Goal: Information Seeking & Learning: Check status

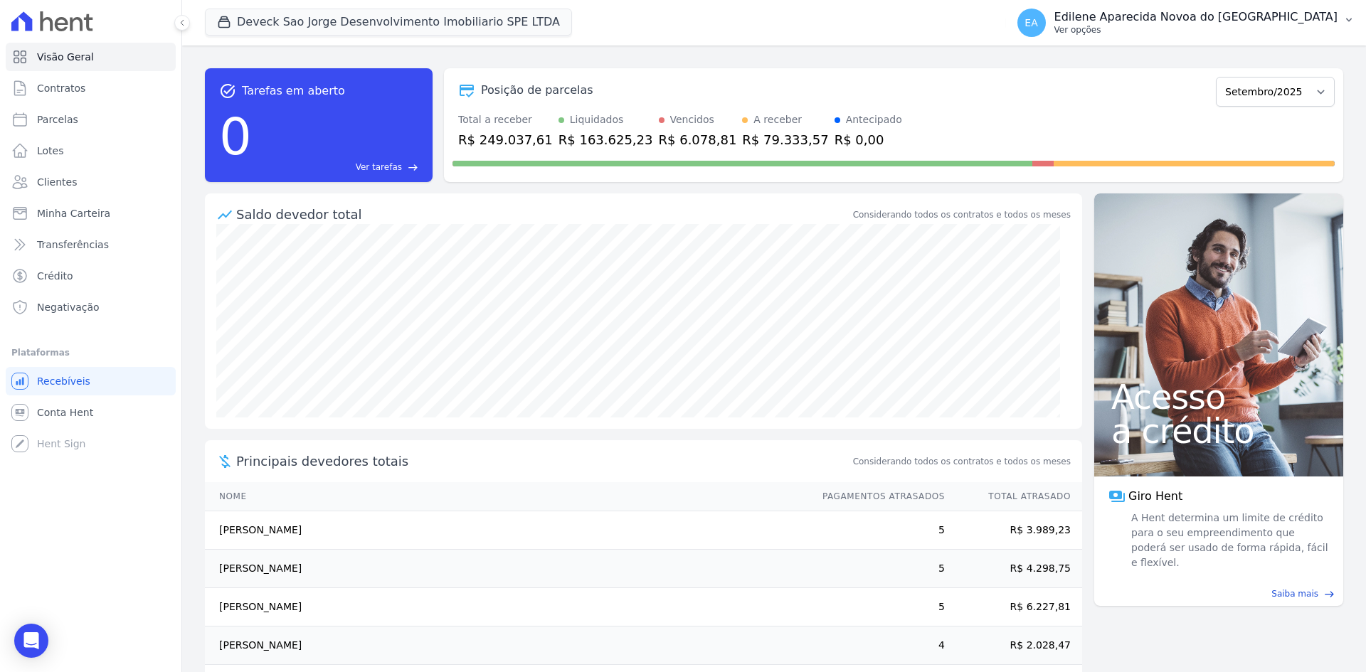
click at [1139, 33] on p "Ver opções" at bounding box center [1195, 29] width 283 height 11
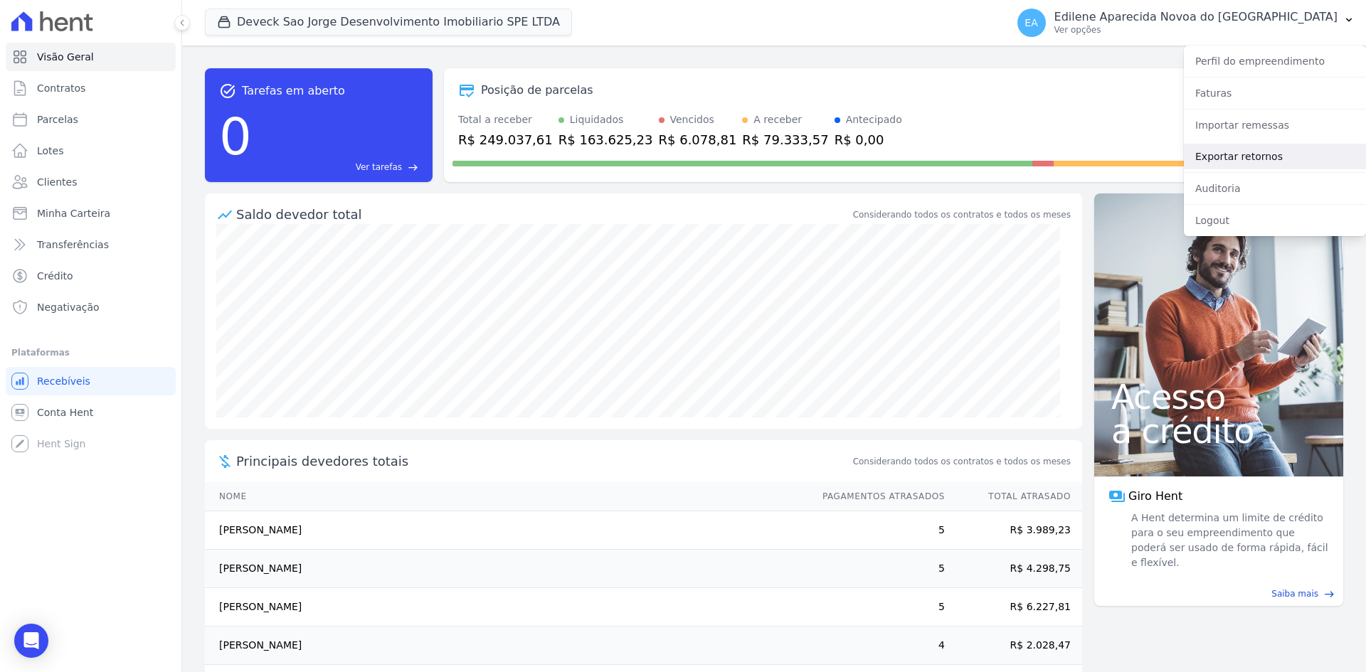
click at [1227, 152] on link "Exportar retornos" at bounding box center [1275, 157] width 182 height 26
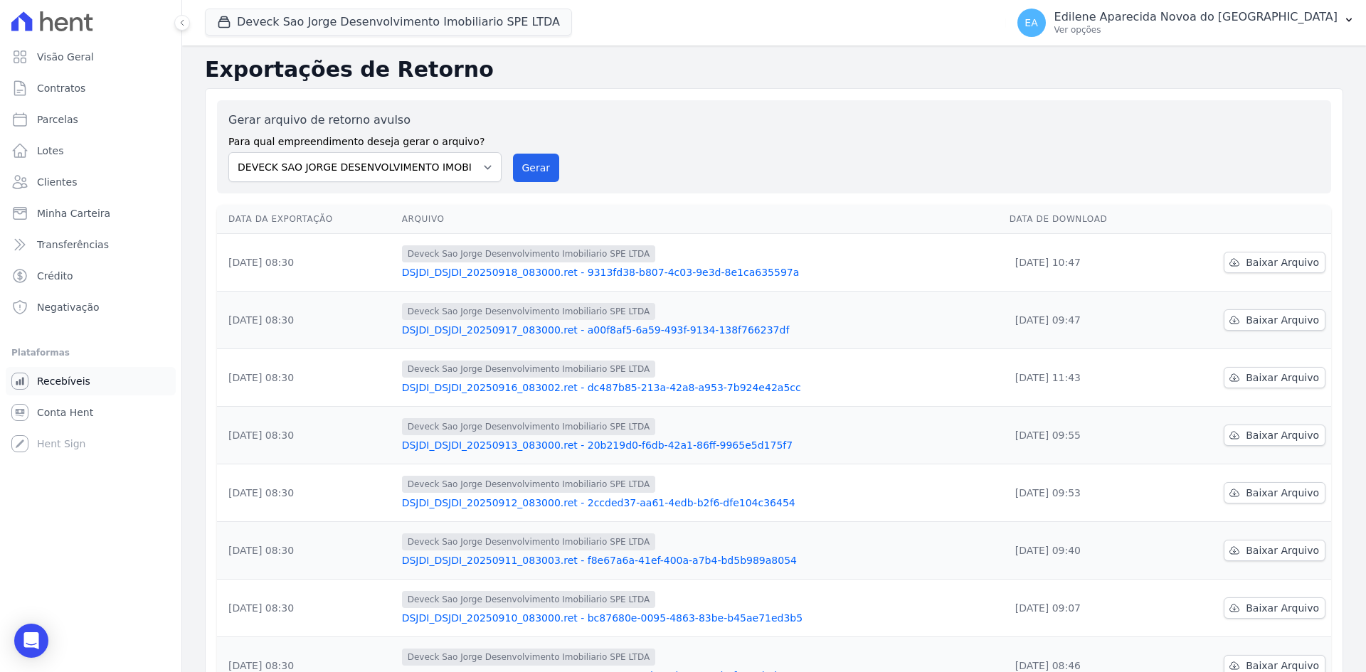
click at [58, 383] on span "Recebíveis" at bounding box center [63, 381] width 53 height 14
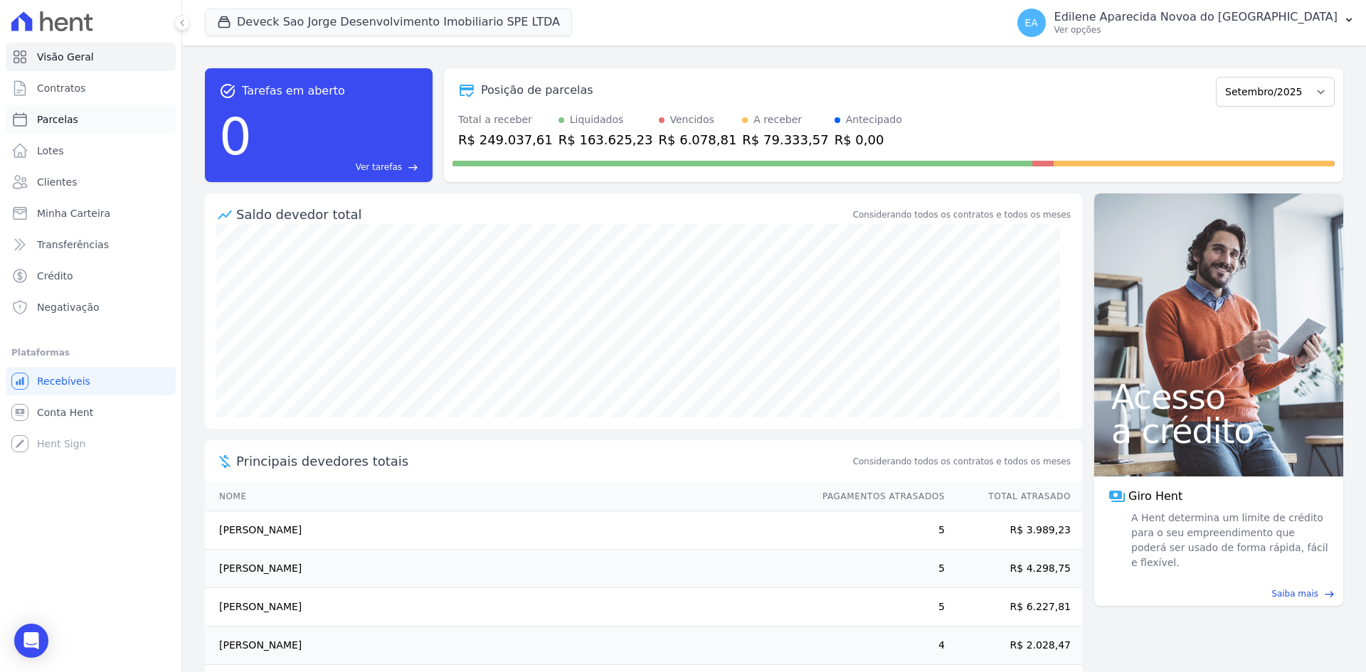
click at [68, 122] on span "Parcelas" at bounding box center [57, 119] width 41 height 14
select select
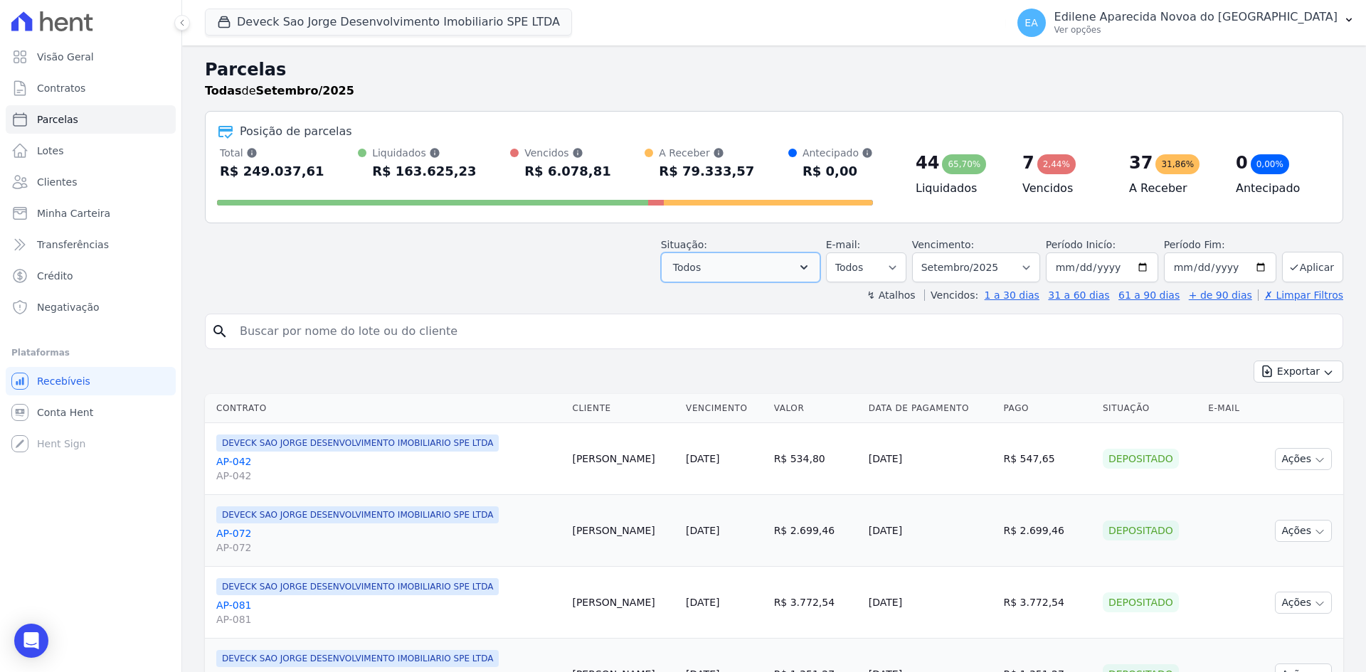
click at [809, 267] on icon "button" at bounding box center [804, 267] width 14 height 14
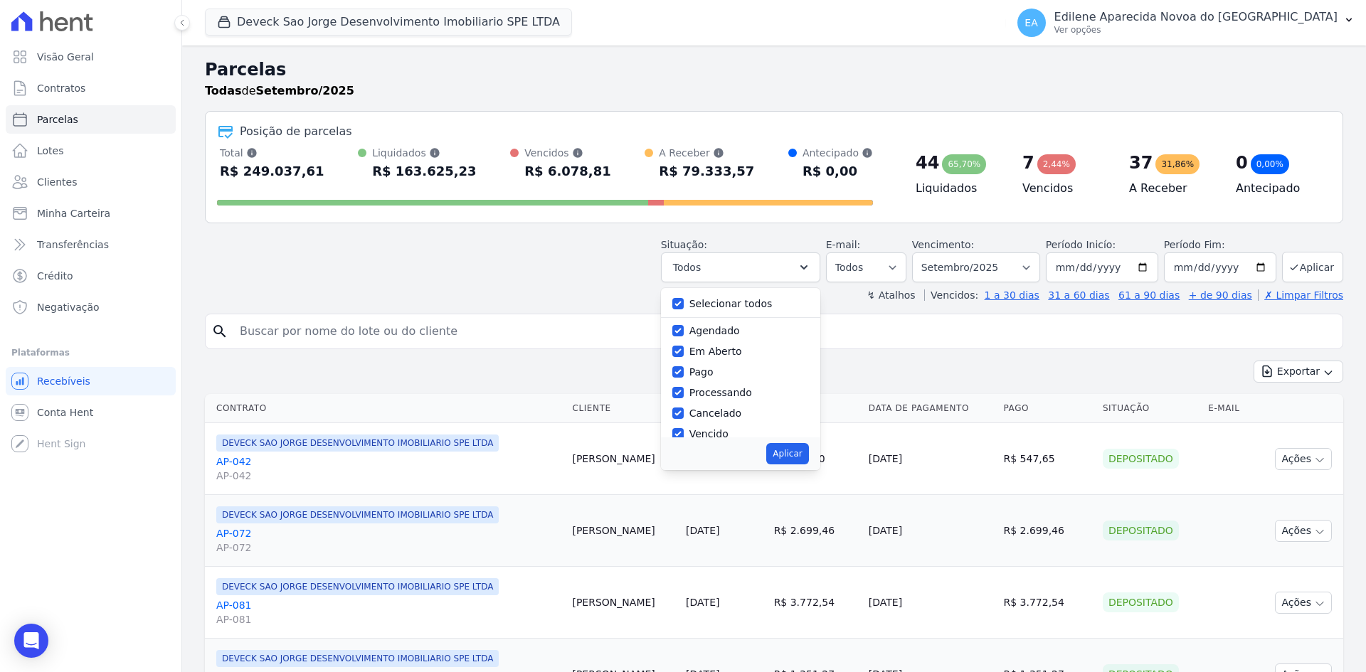
click at [728, 303] on label "Selecionar todos" at bounding box center [730, 303] width 83 height 11
click at [684, 303] on input "Selecionar todos" at bounding box center [677, 303] width 11 height 11
checkbox input "false"
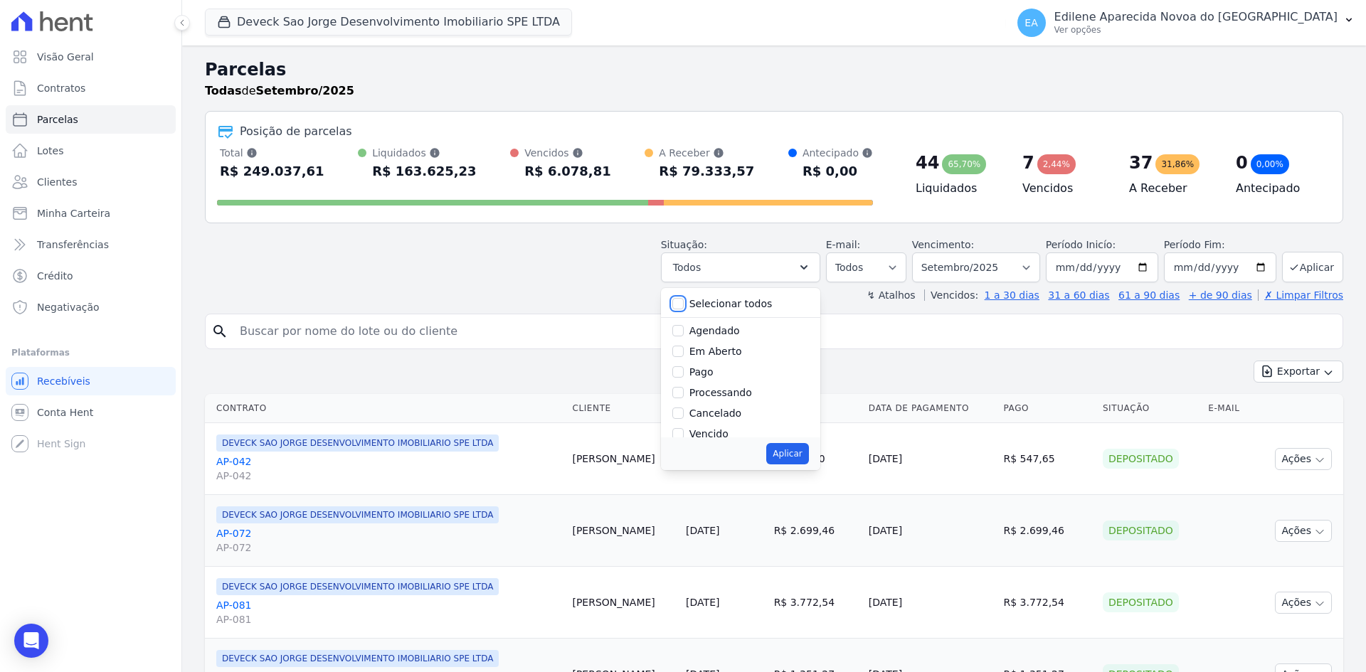
checkbox input "false"
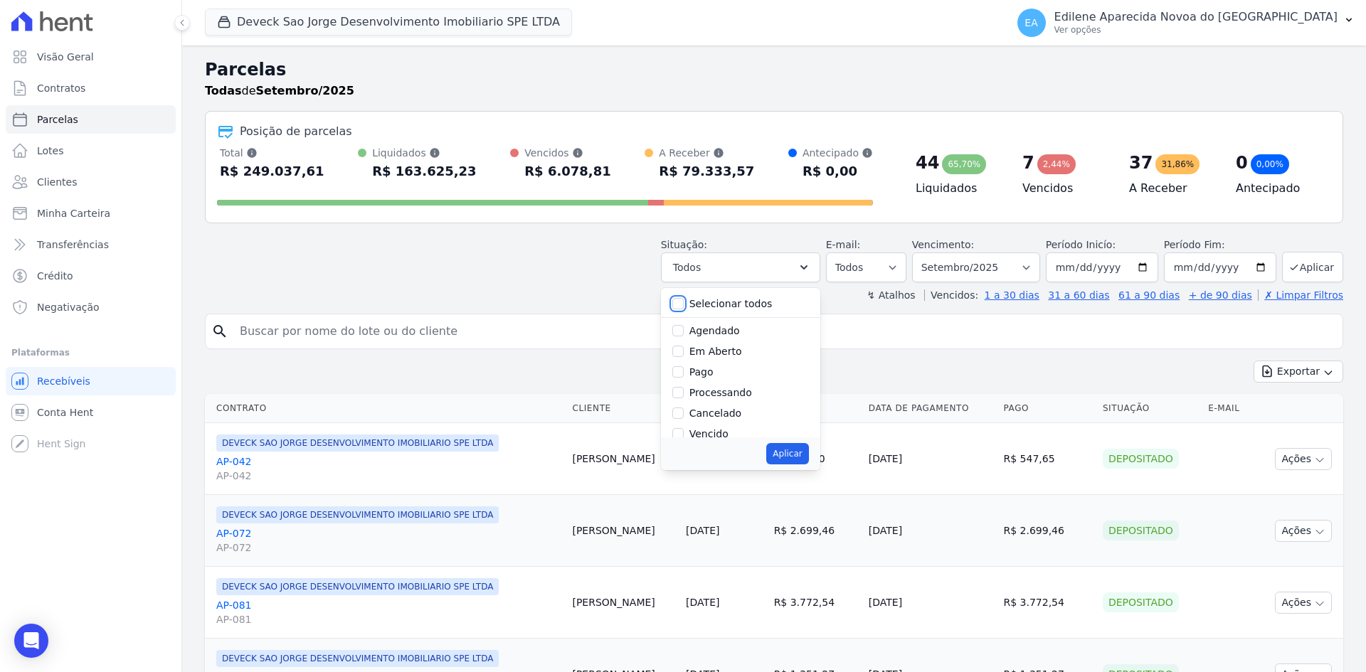
checkbox input "false"
click at [728, 333] on label "Agendado" at bounding box center [714, 330] width 51 height 11
click at [684, 333] on input "Agendado" at bounding box center [677, 330] width 11 height 11
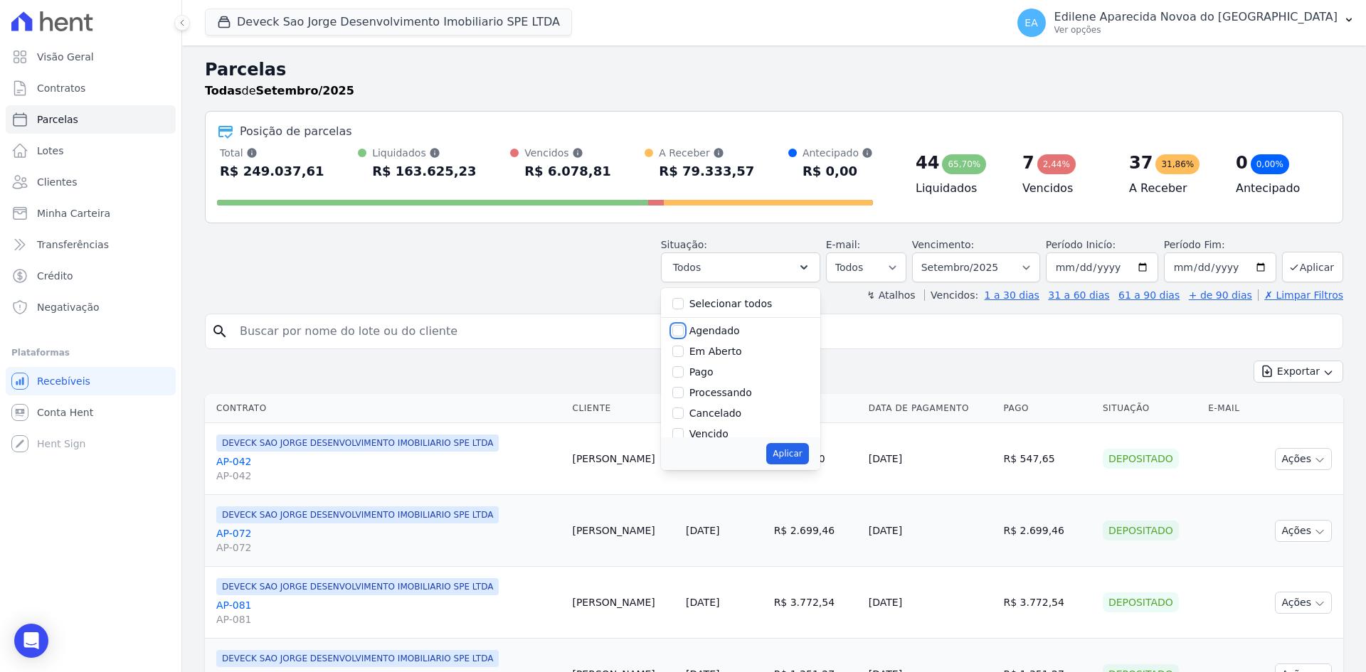
checkbox input "true"
click at [728, 304] on label "Selecionar todos" at bounding box center [730, 303] width 83 height 11
click at [684, 304] on input "Selecionar todos" at bounding box center [677, 303] width 11 height 11
checkbox input "true"
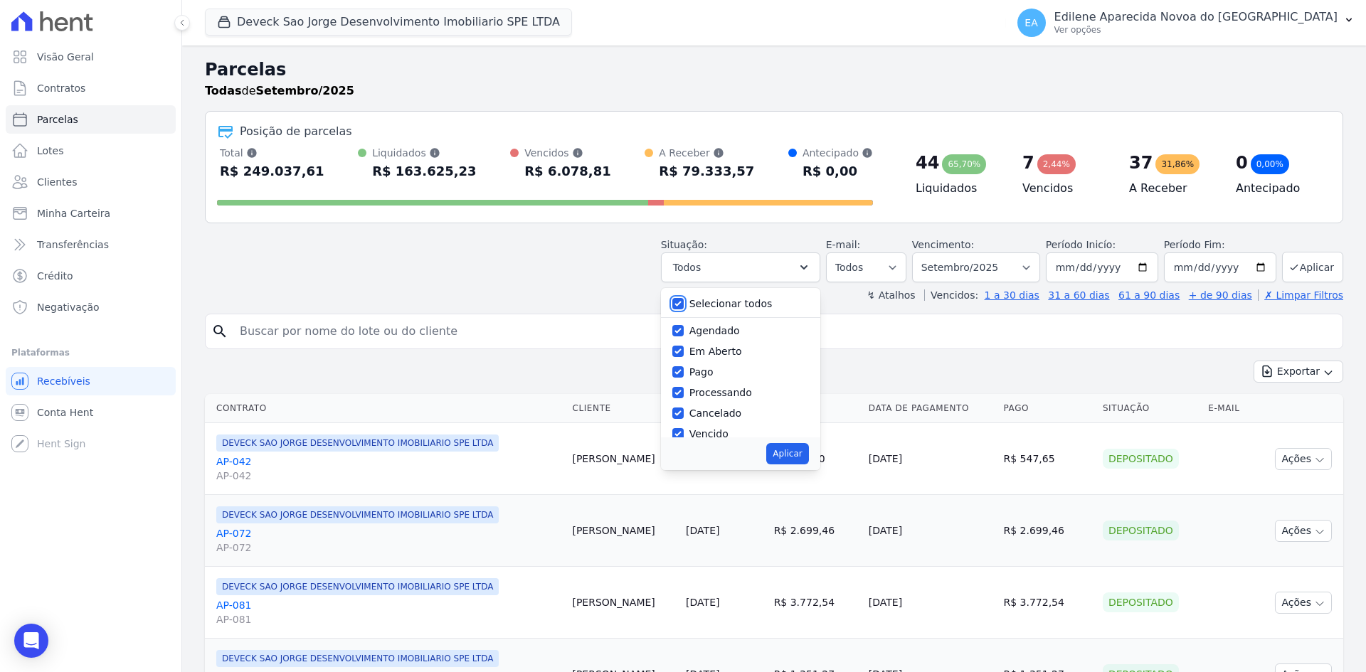
checkbox input "true"
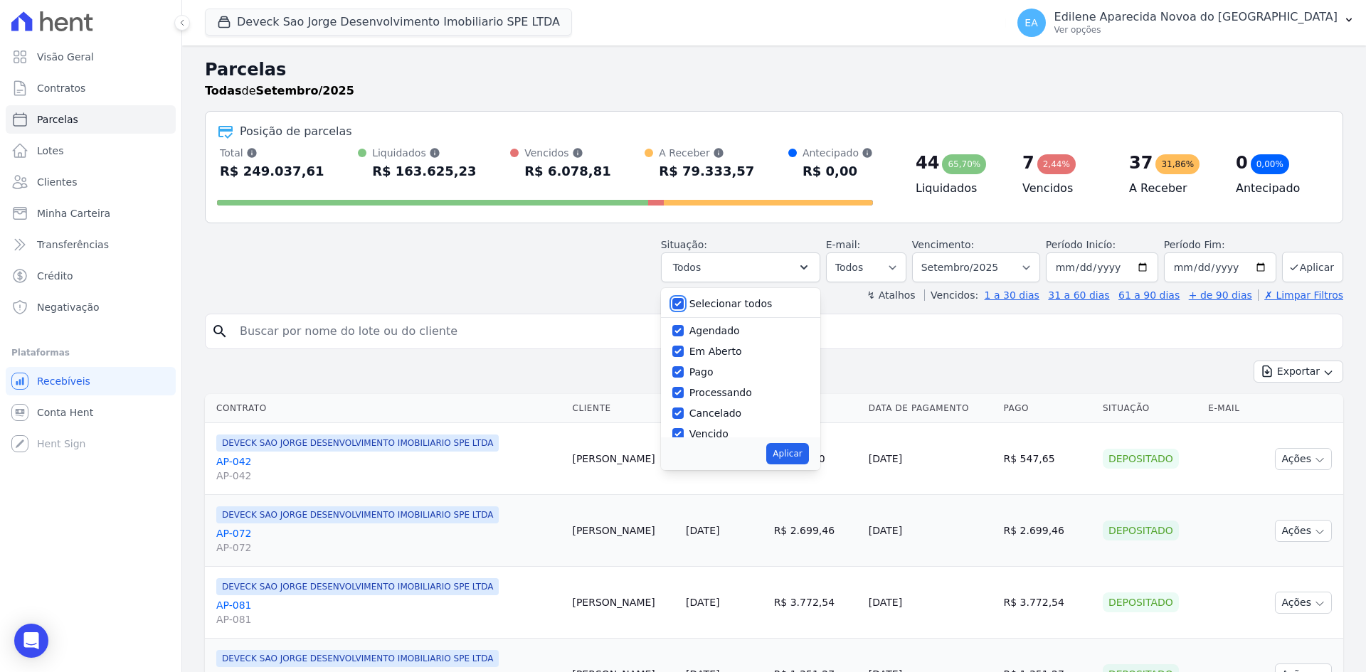
checkbox input "true"
click at [718, 354] on label "Em Aberto" at bounding box center [715, 351] width 53 height 11
click at [684, 354] on input "Em Aberto" at bounding box center [677, 351] width 11 height 11
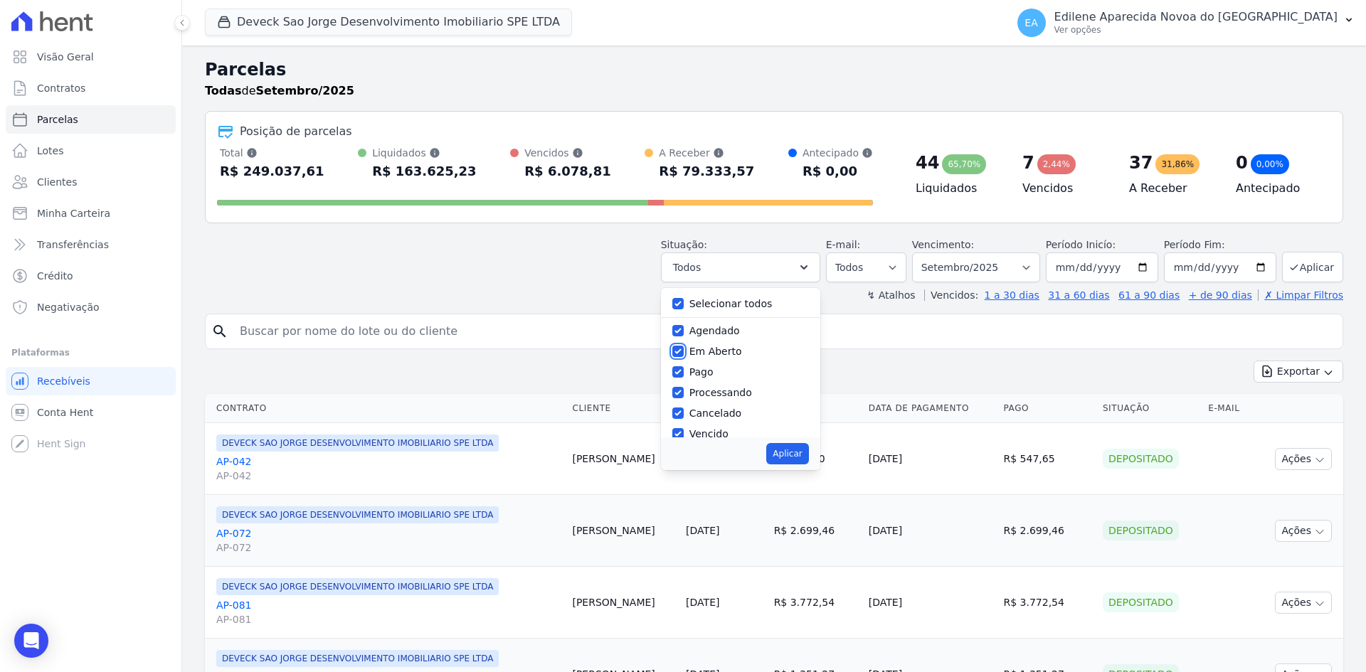
checkbox input "false"
click at [727, 298] on label "Selecionar todos" at bounding box center [730, 303] width 83 height 11
click at [684, 298] on input "Selecionar todos" at bounding box center [677, 303] width 11 height 11
checkbox input "true"
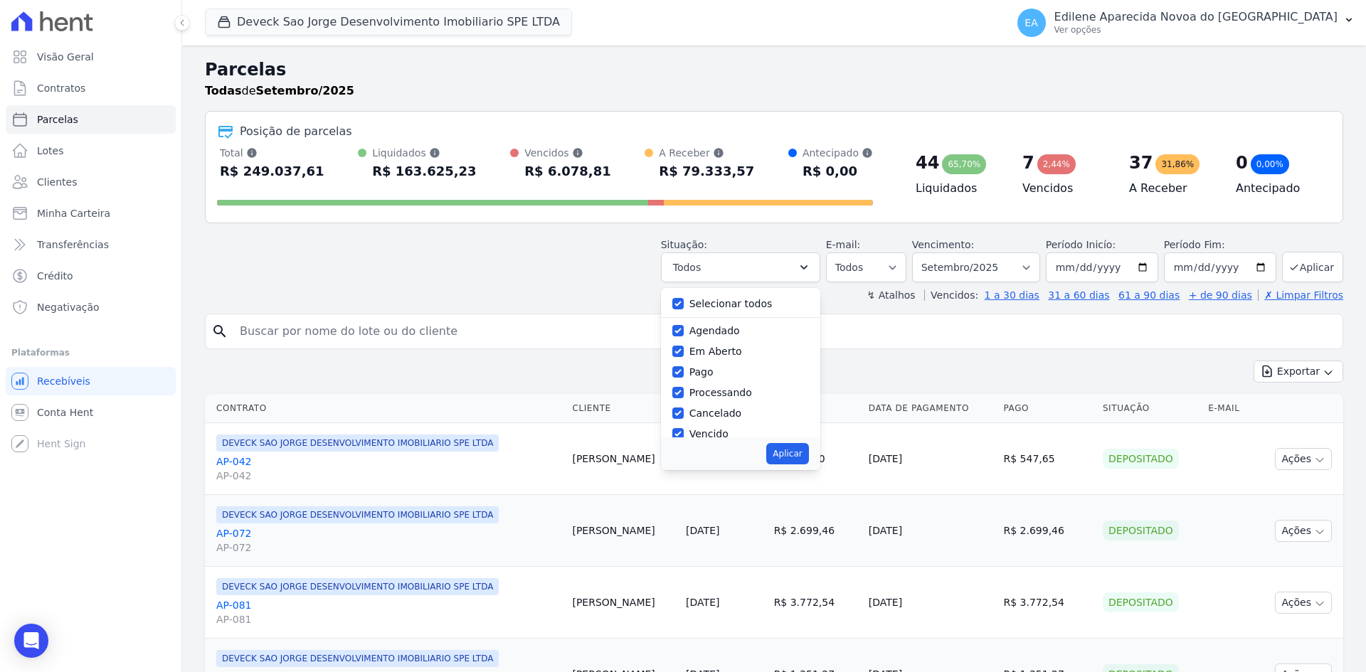
click at [728, 302] on label "Selecionar todos" at bounding box center [730, 303] width 83 height 11
click at [684, 302] on input "Selecionar todos" at bounding box center [677, 303] width 11 height 11
checkbox input "false"
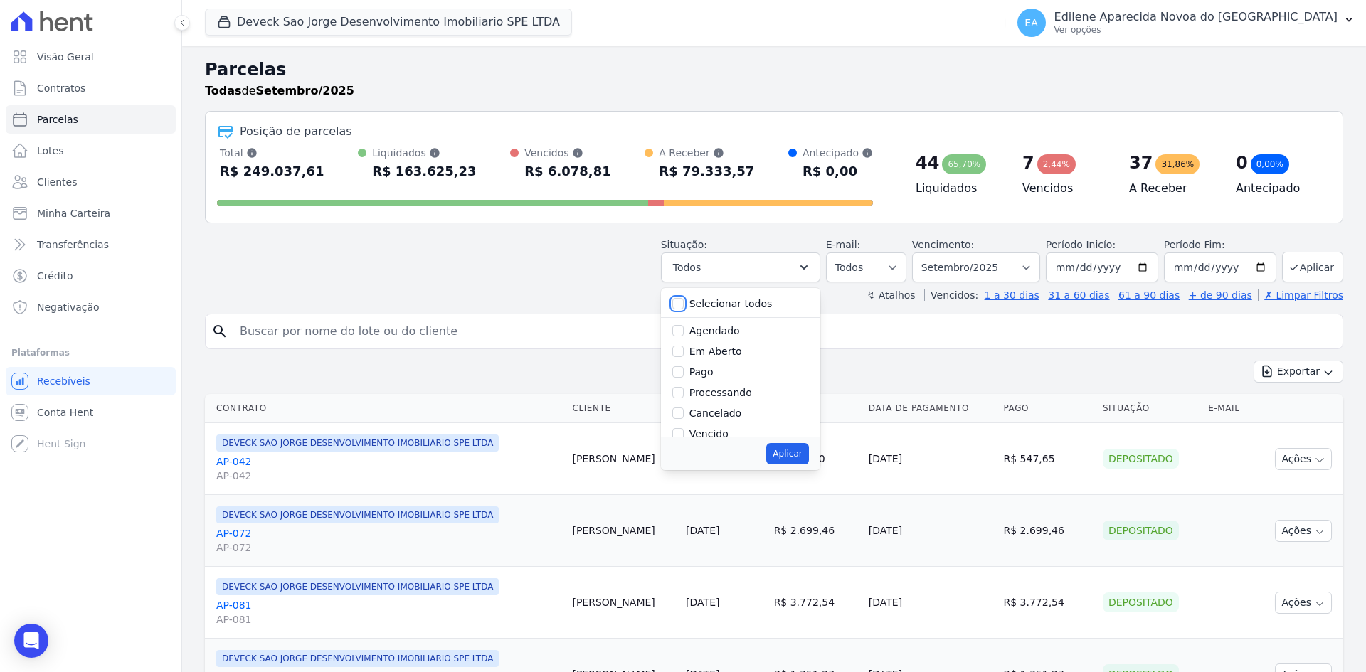
checkbox input "false"
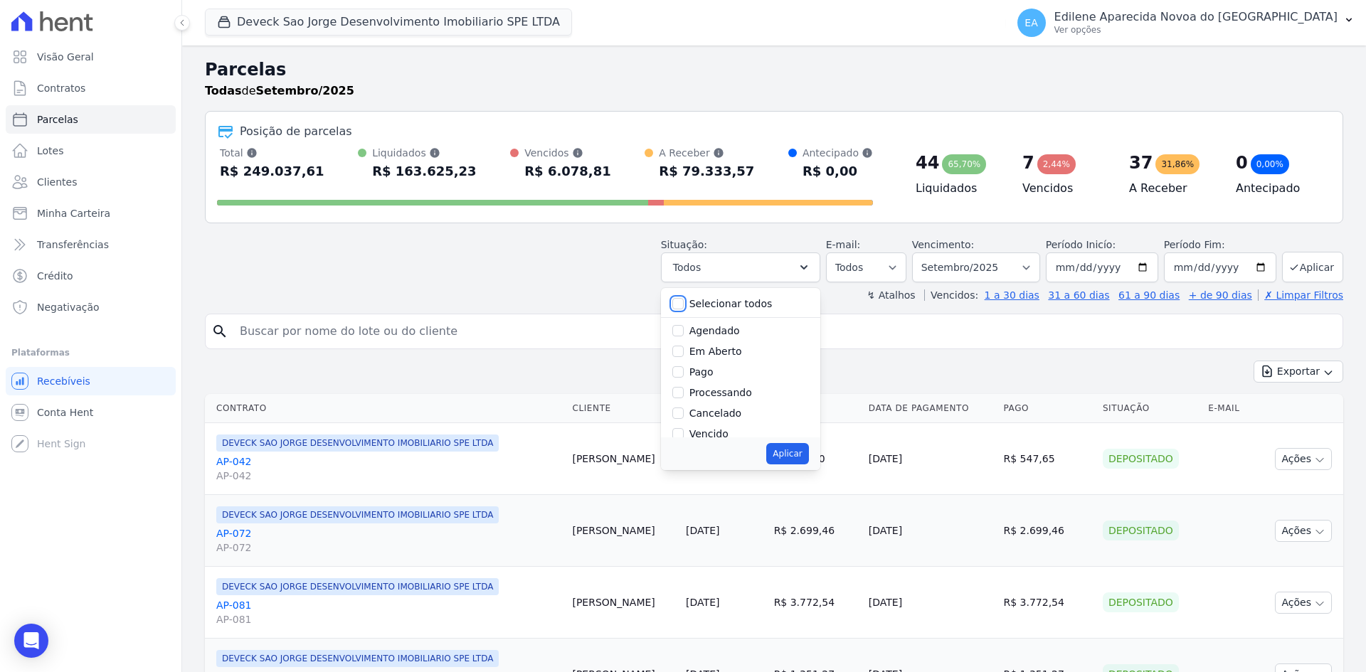
checkbox input "false"
click at [722, 355] on label "Em Aberto" at bounding box center [715, 351] width 53 height 11
click at [684, 355] on input "Em Aberto" at bounding box center [677, 351] width 11 height 11
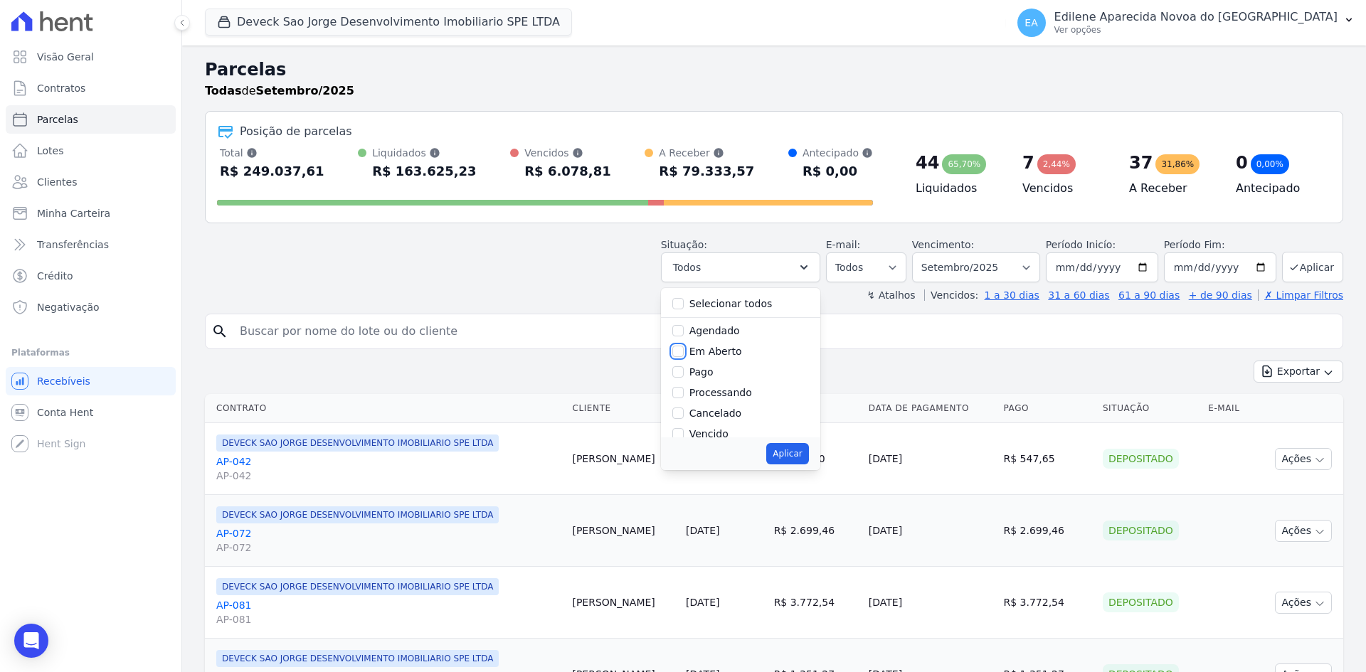
checkbox input "true"
click at [684, 367] on input "Vencido" at bounding box center [677, 362] width 11 height 11
checkbox input "true"
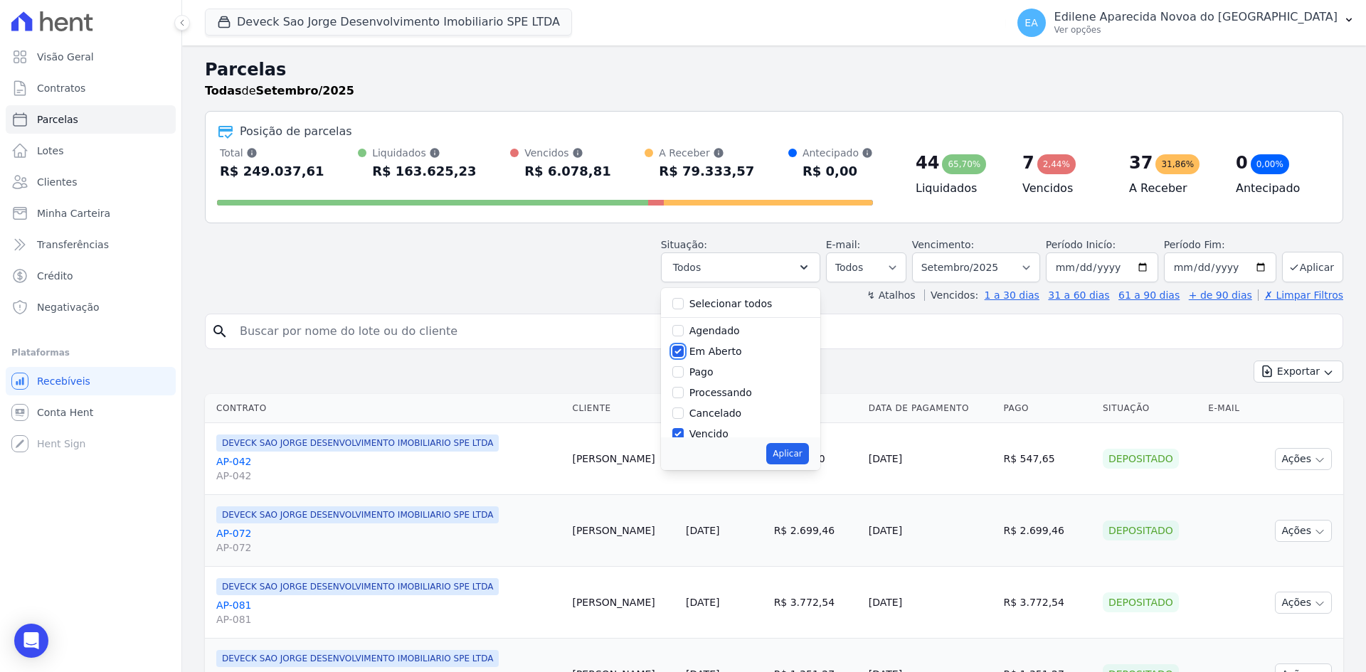
click at [684, 355] on input "Em Aberto" at bounding box center [677, 351] width 11 height 11
checkbox input "false"
click at [1026, 269] on select "Filtrar por período ──────── Todos os meses Outubro/2024 Novembro/2024 Dezembro…" at bounding box center [976, 268] width 128 height 30
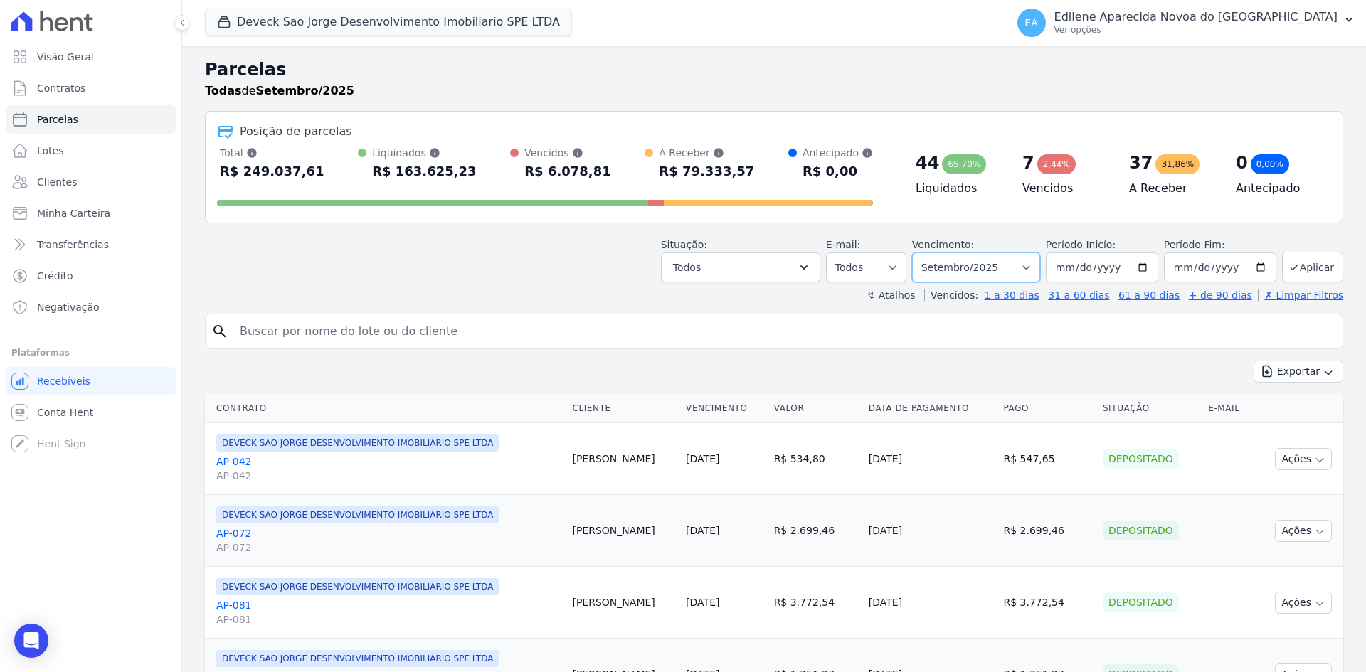
select select "all"
click at [921, 253] on select "Filtrar por período ──────── Todos os meses Outubro/2024 Novembro/2024 Dezembro…" at bounding box center [976, 268] width 128 height 30
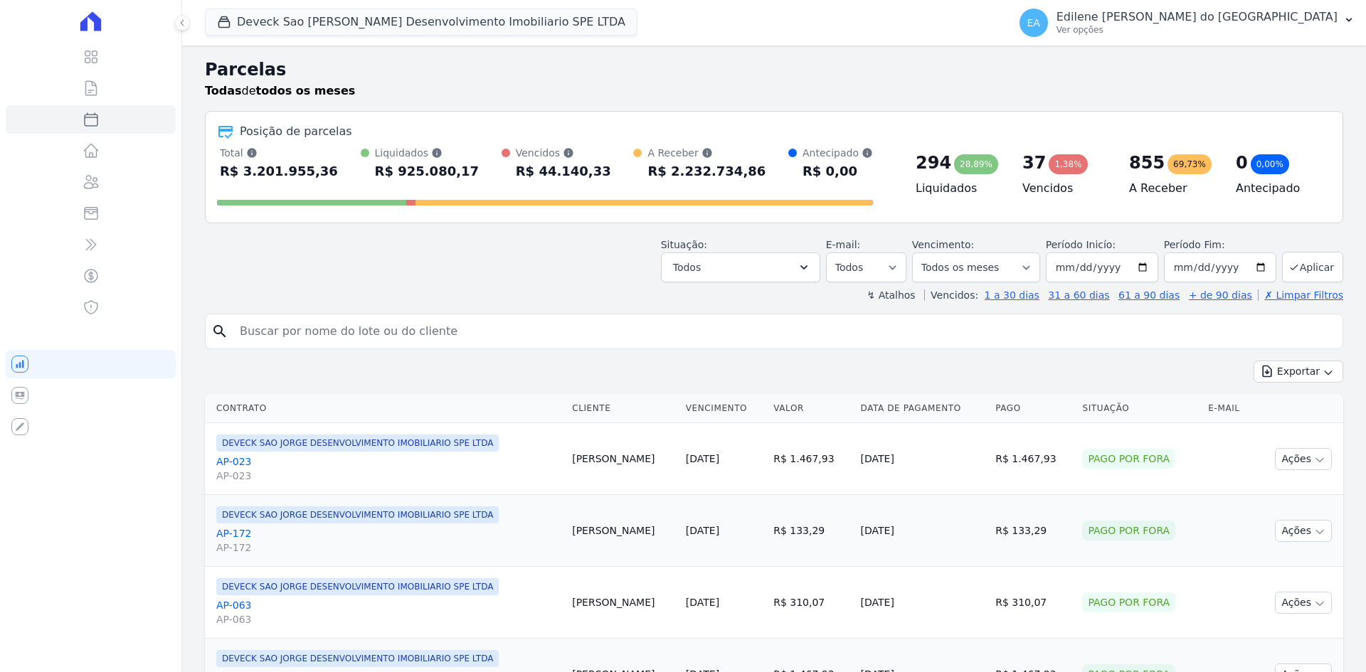
select select
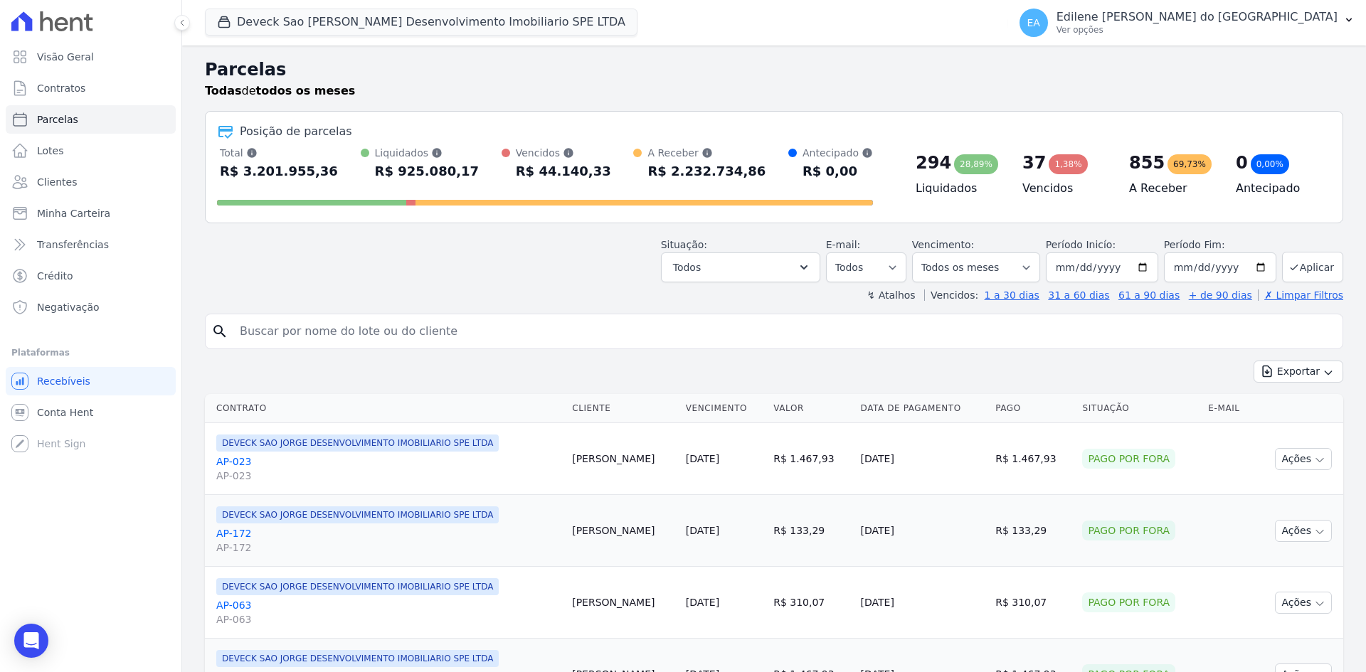
click at [243, 462] on link "AP-023 AP-023" at bounding box center [388, 469] width 344 height 28
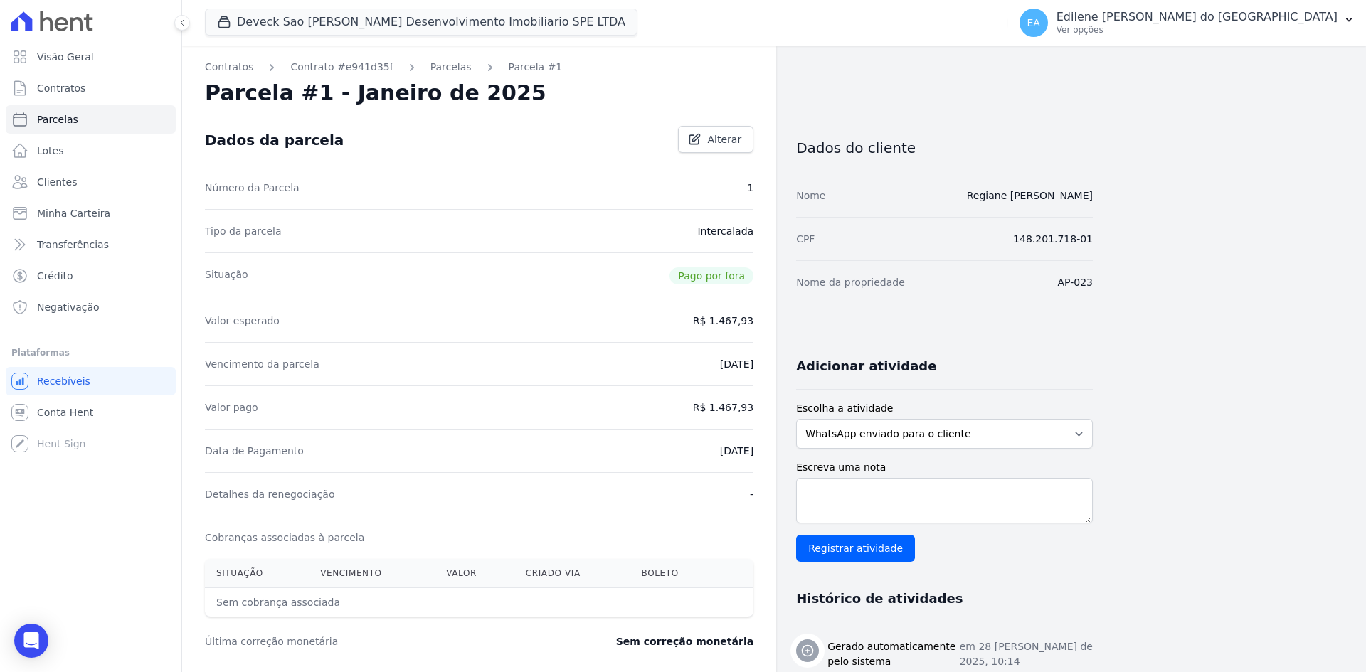
select select
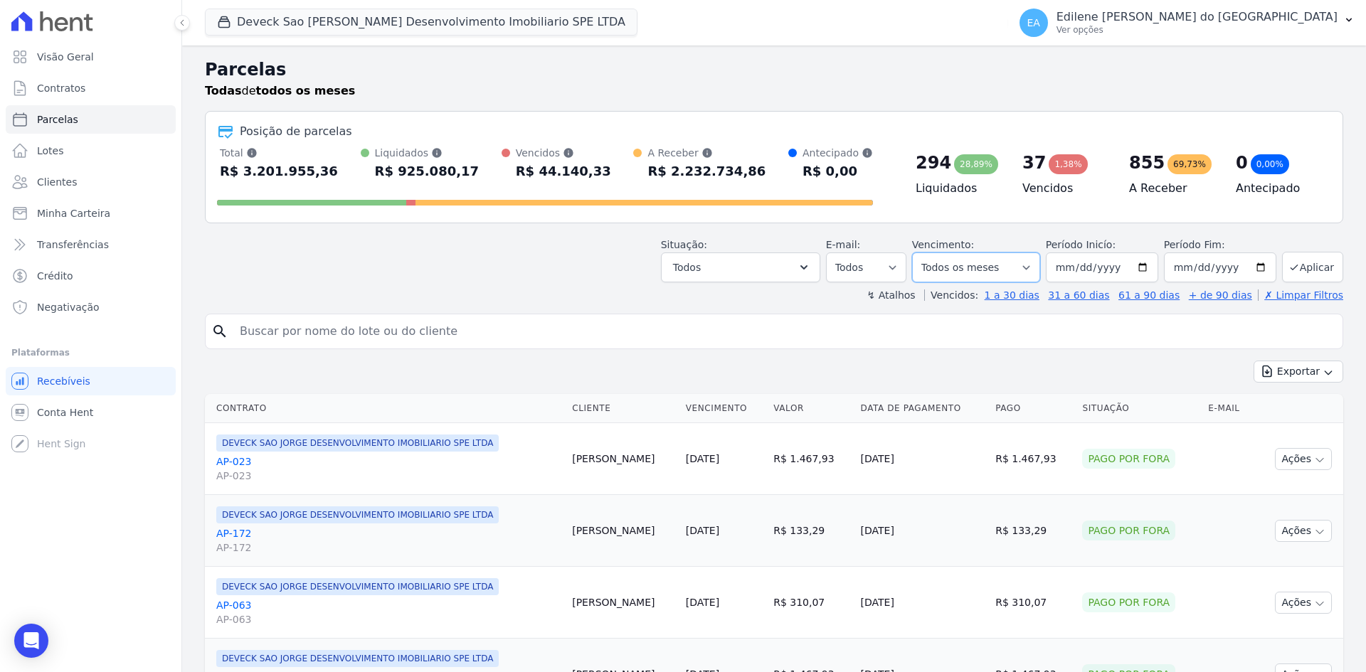
click at [1031, 267] on select "Filtrar por período ──────── Todos os meses Outubro/2024 Novembro/2024 Dezembro…" at bounding box center [976, 268] width 128 height 30
select select "05/2025"
click at [921, 253] on select "Filtrar por período ──────── Todos os meses Outubro/2024 Novembro/2024 Dezembro…" at bounding box center [976, 268] width 128 height 30
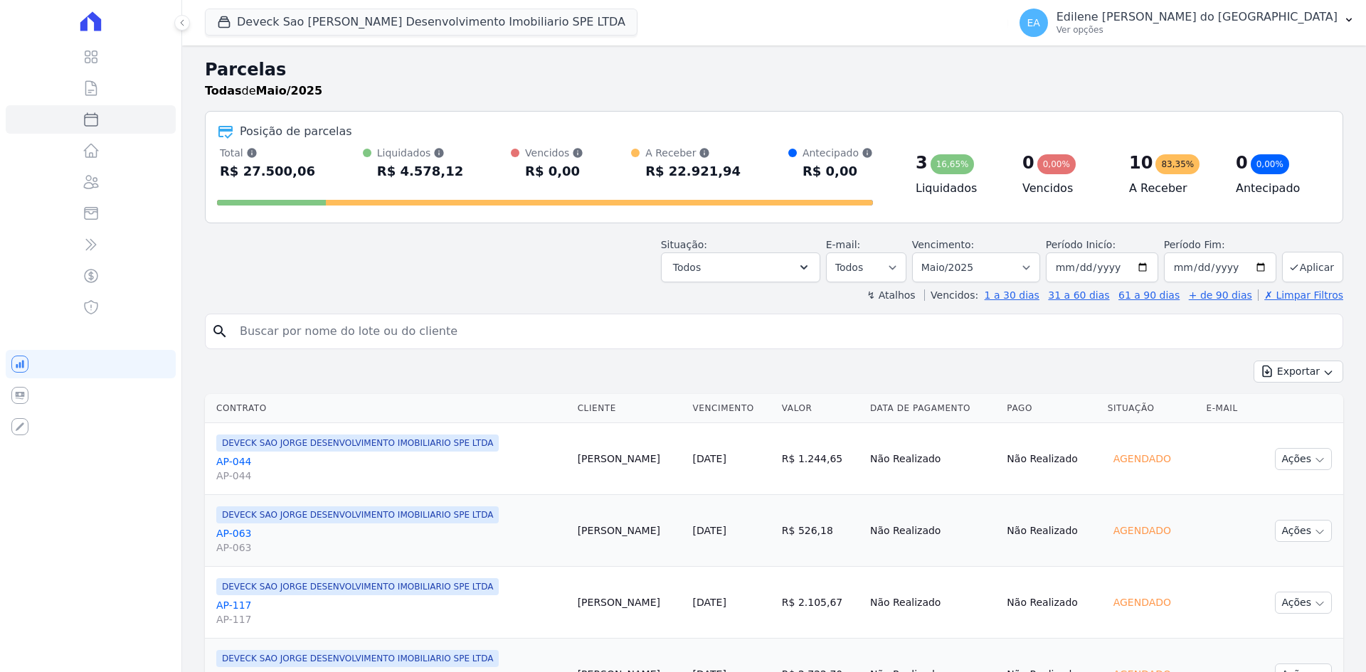
select select
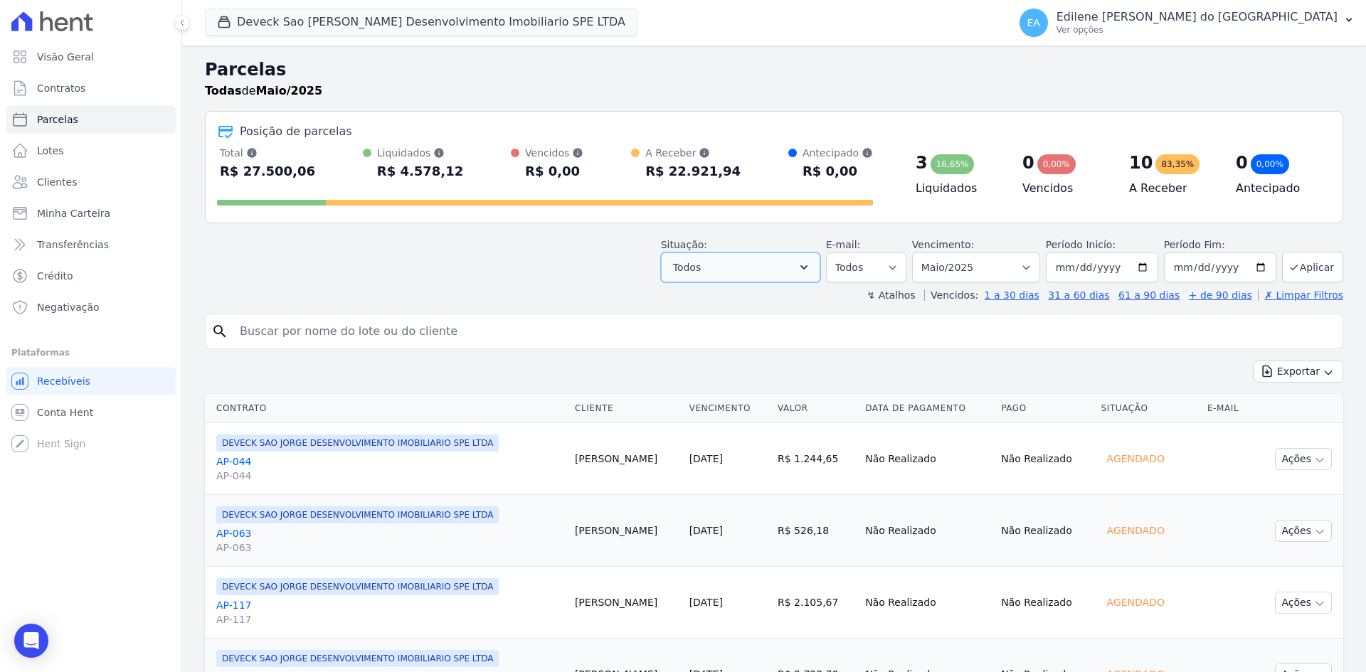
click at [811, 265] on icon "button" at bounding box center [804, 267] width 14 height 14
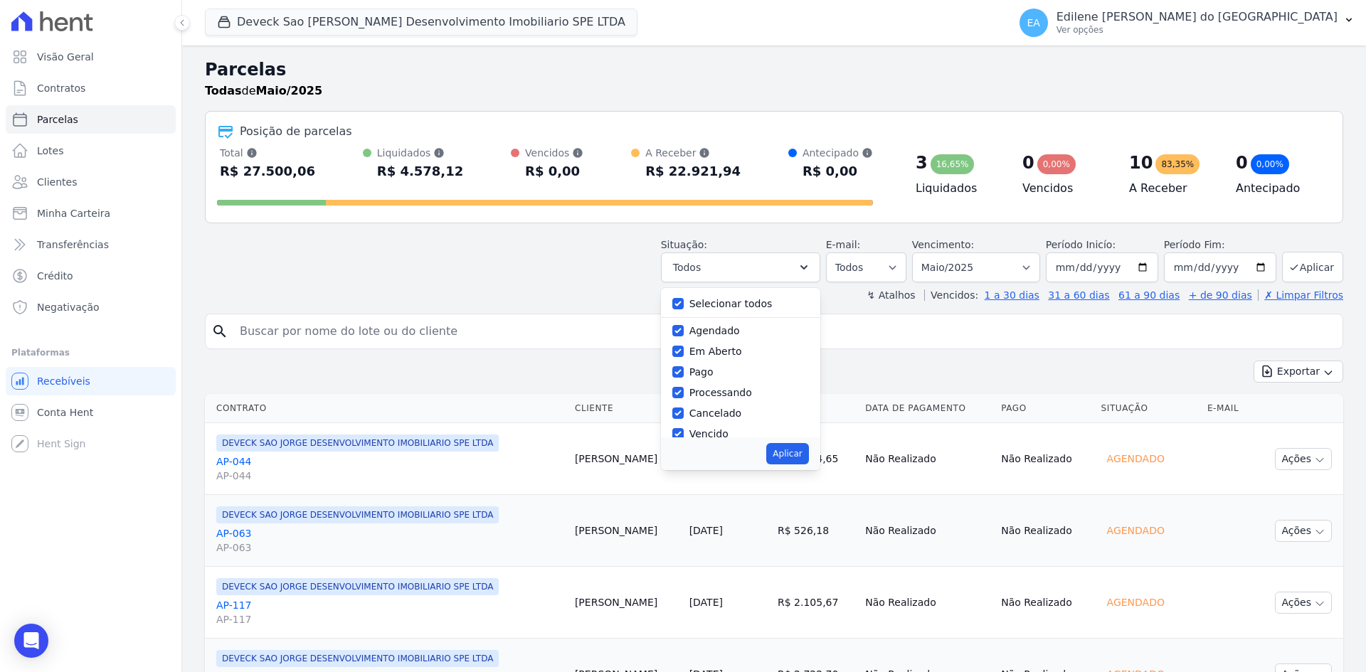
click at [733, 304] on label "Selecionar todos" at bounding box center [730, 303] width 83 height 11
click at [684, 304] on input "Selecionar todos" at bounding box center [677, 303] width 11 height 11
checkbox input "false"
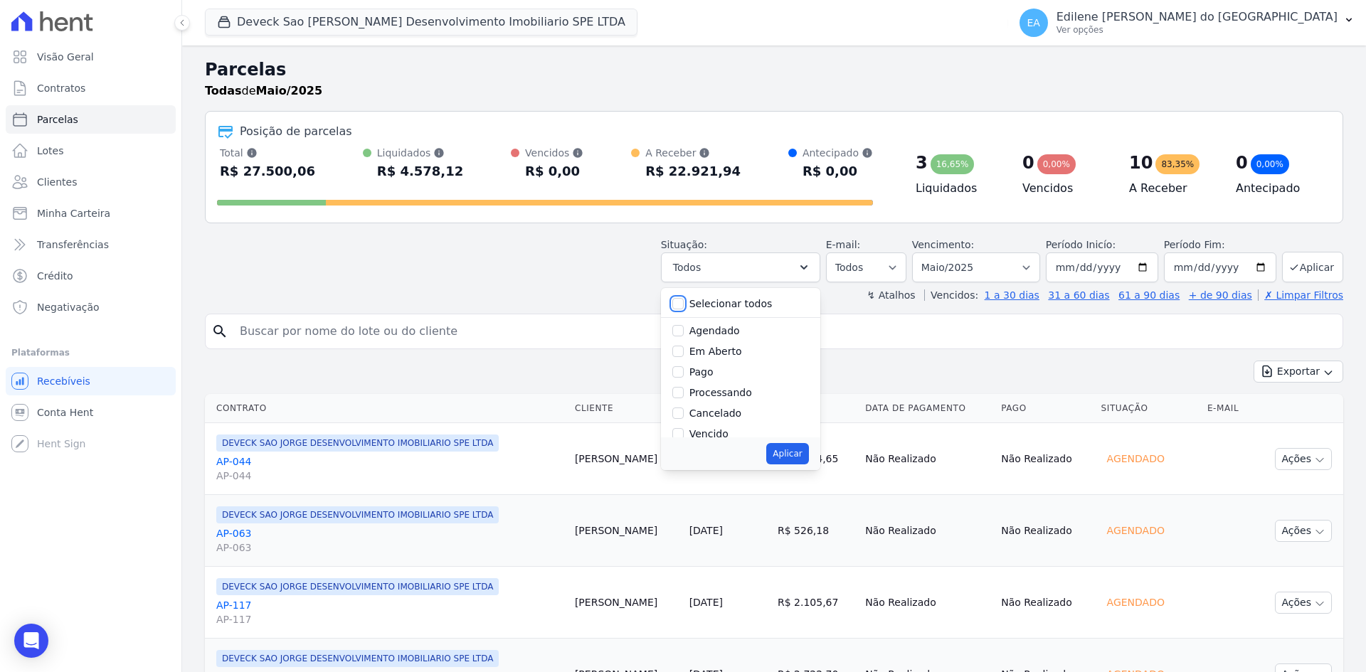
checkbox input "false"
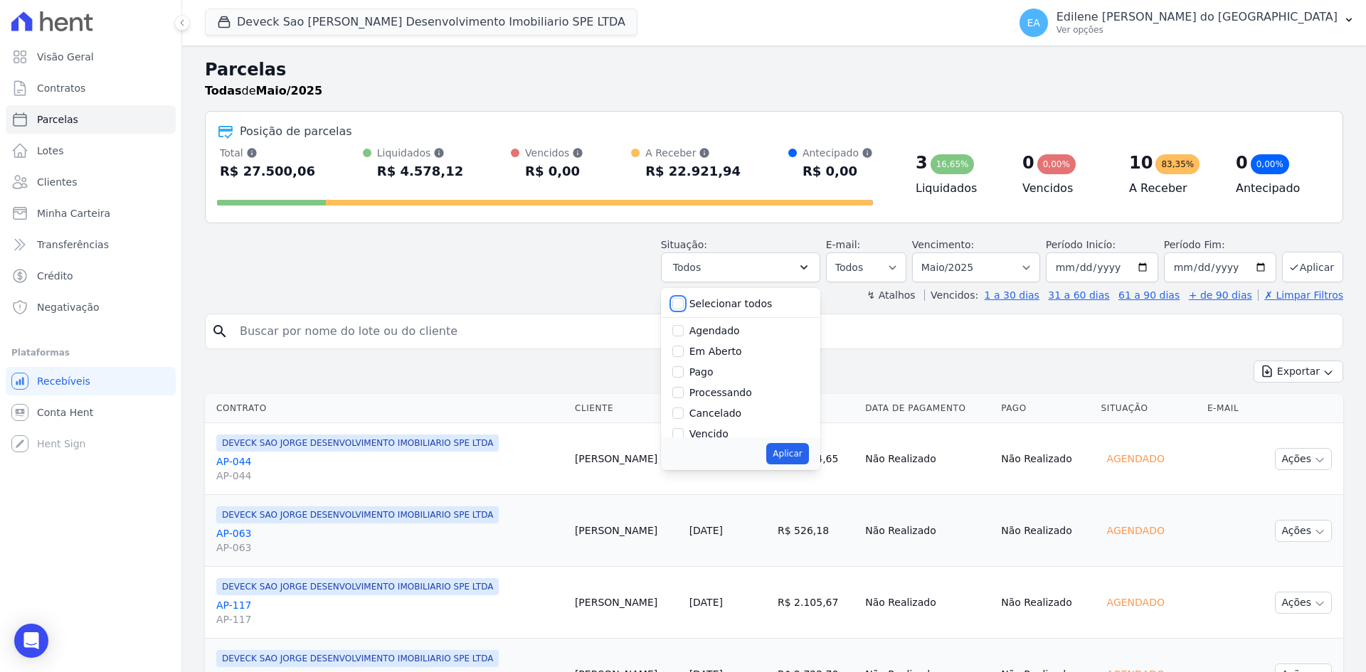
checkbox input "false"
click at [721, 341] on label "Vencido" at bounding box center [708, 338] width 39 height 11
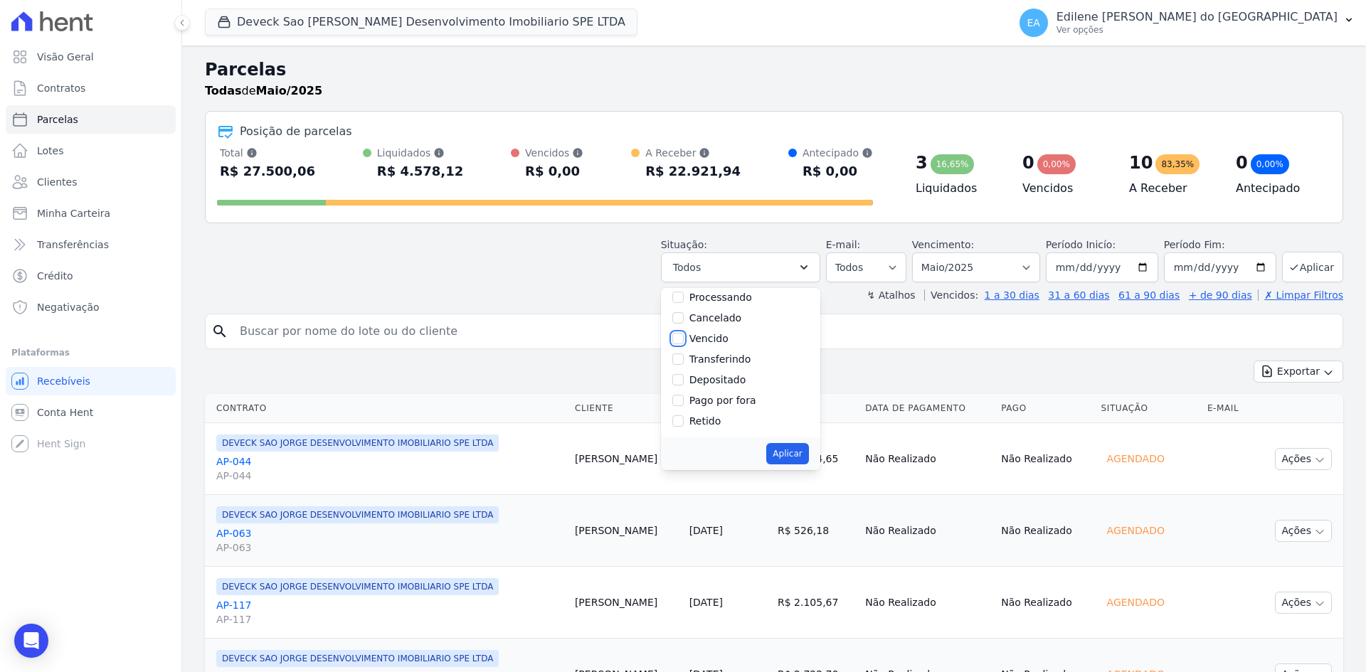
click at [684, 341] on input "Vencido" at bounding box center [677, 338] width 11 height 11
checkbox input "true"
click at [794, 449] on button "Aplicar" at bounding box center [787, 453] width 42 height 21
select select "overdue"
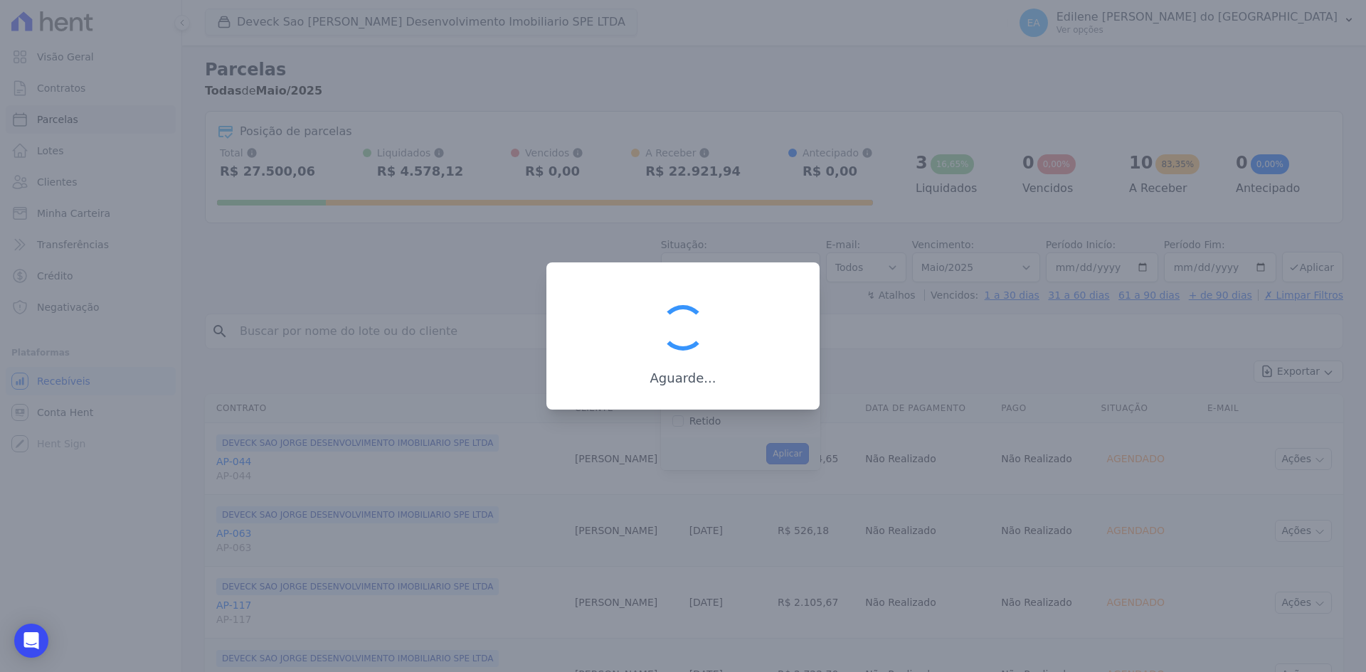
scroll to position [26, 0]
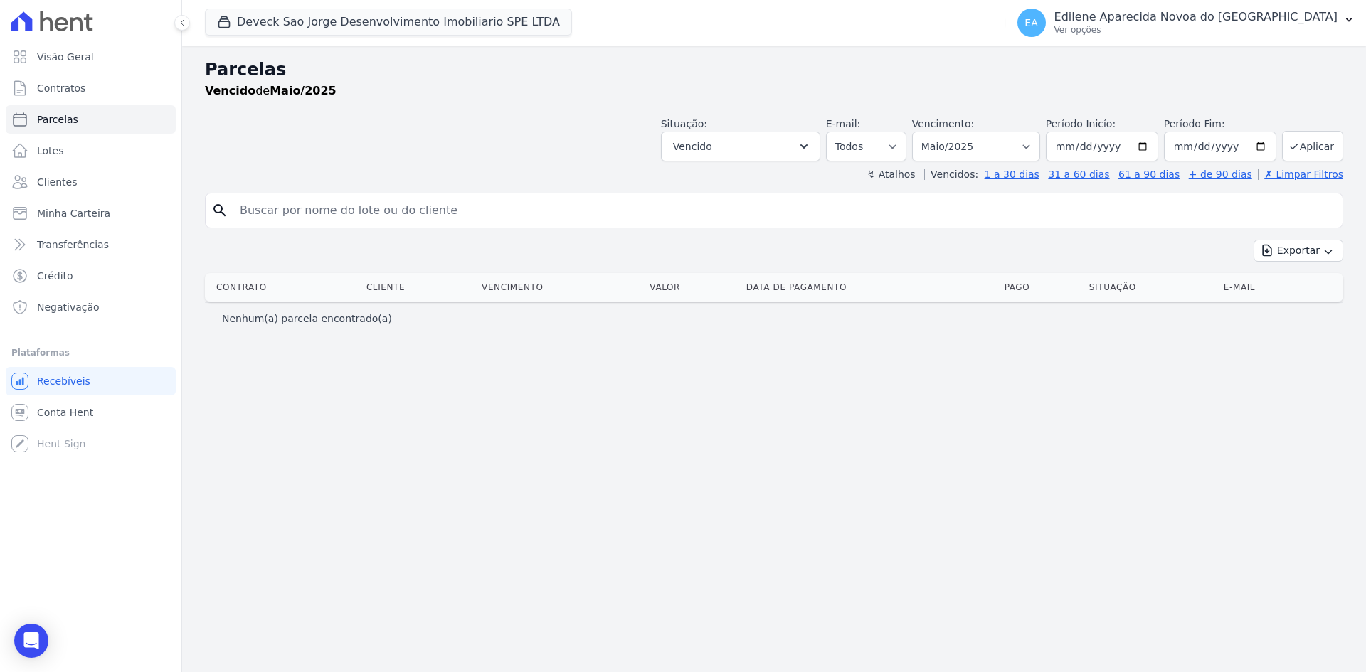
select select
click at [1038, 151] on select "Filtrar por período ──────── Todos os meses Outubro/2024 Novembro/2024 Dezembro…" at bounding box center [976, 147] width 128 height 30
select select "06/2025"
click at [932, 132] on select "Filtrar por período ──────── Todos os meses Outubro/2024 Novembro/2024 Dezembro…" at bounding box center [976, 147] width 128 height 30
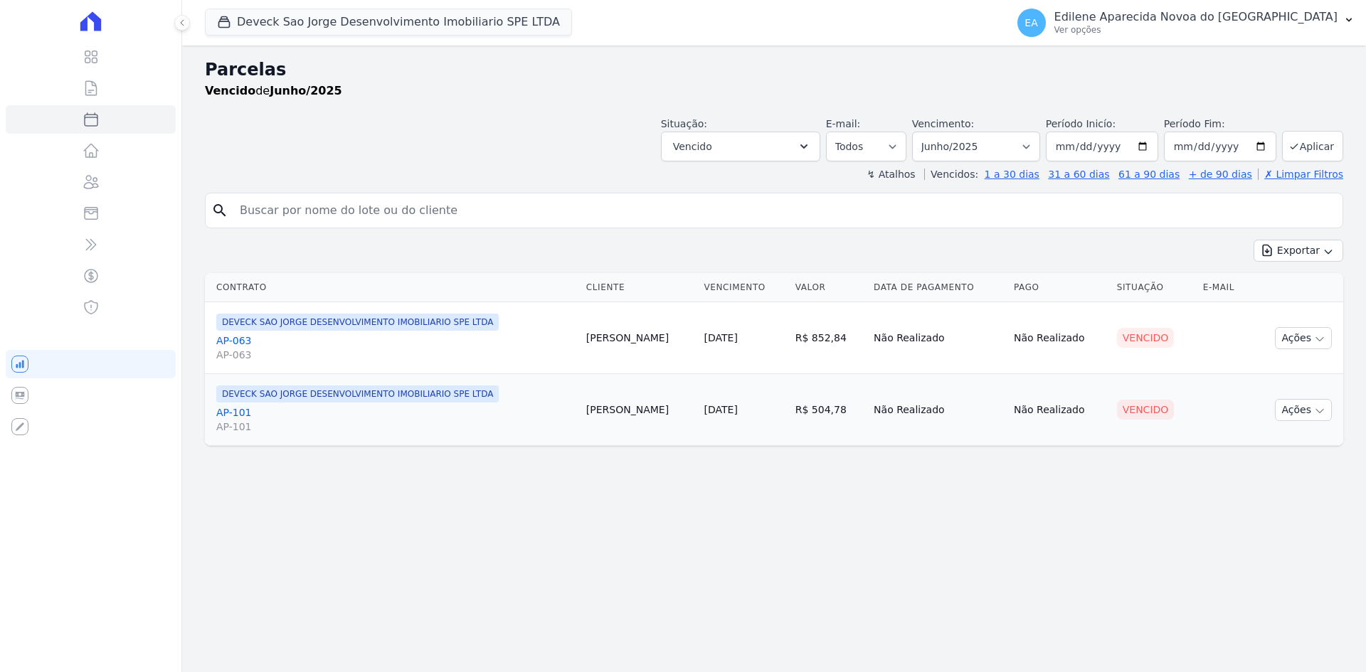
select select
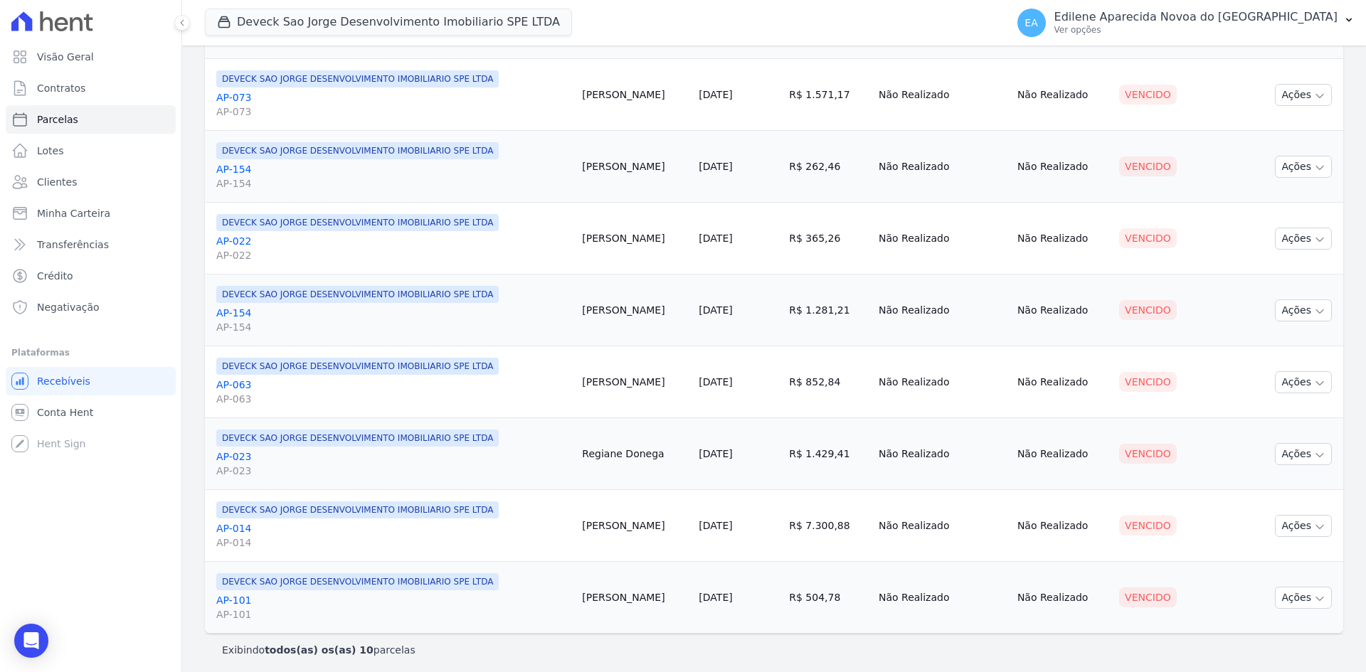
scroll to position [392, 0]
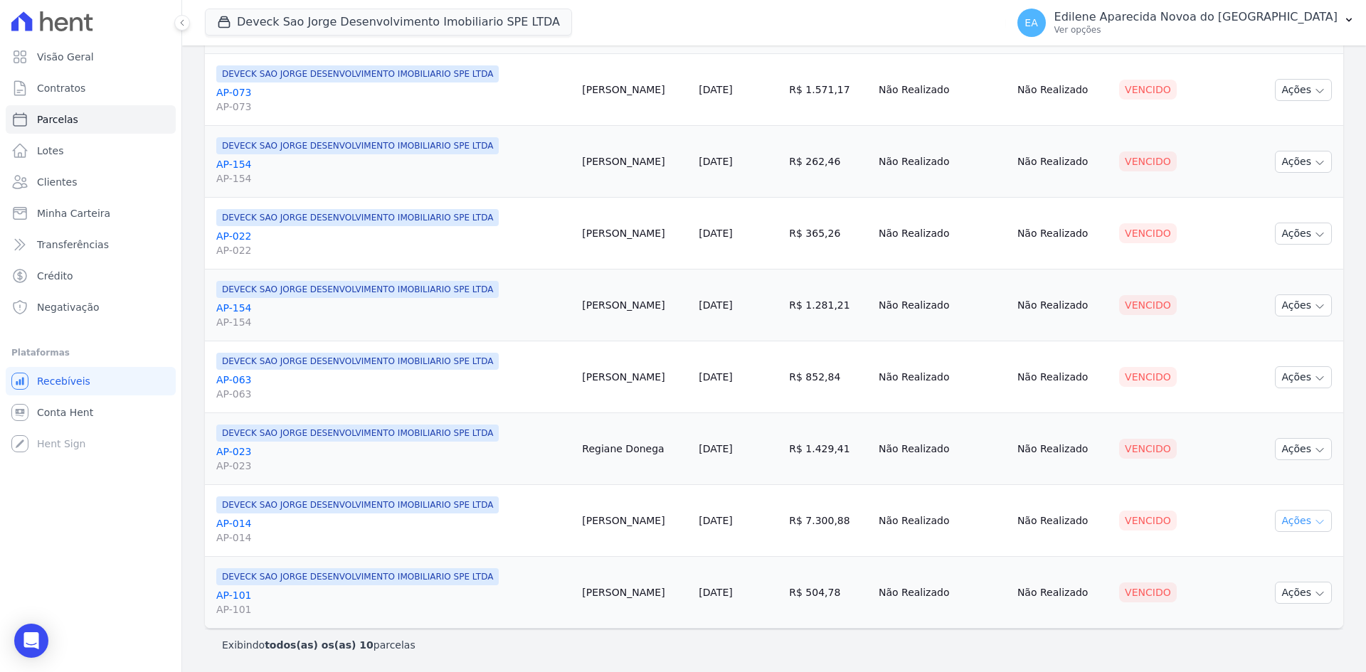
click at [1302, 521] on button "Ações" at bounding box center [1303, 521] width 57 height 22
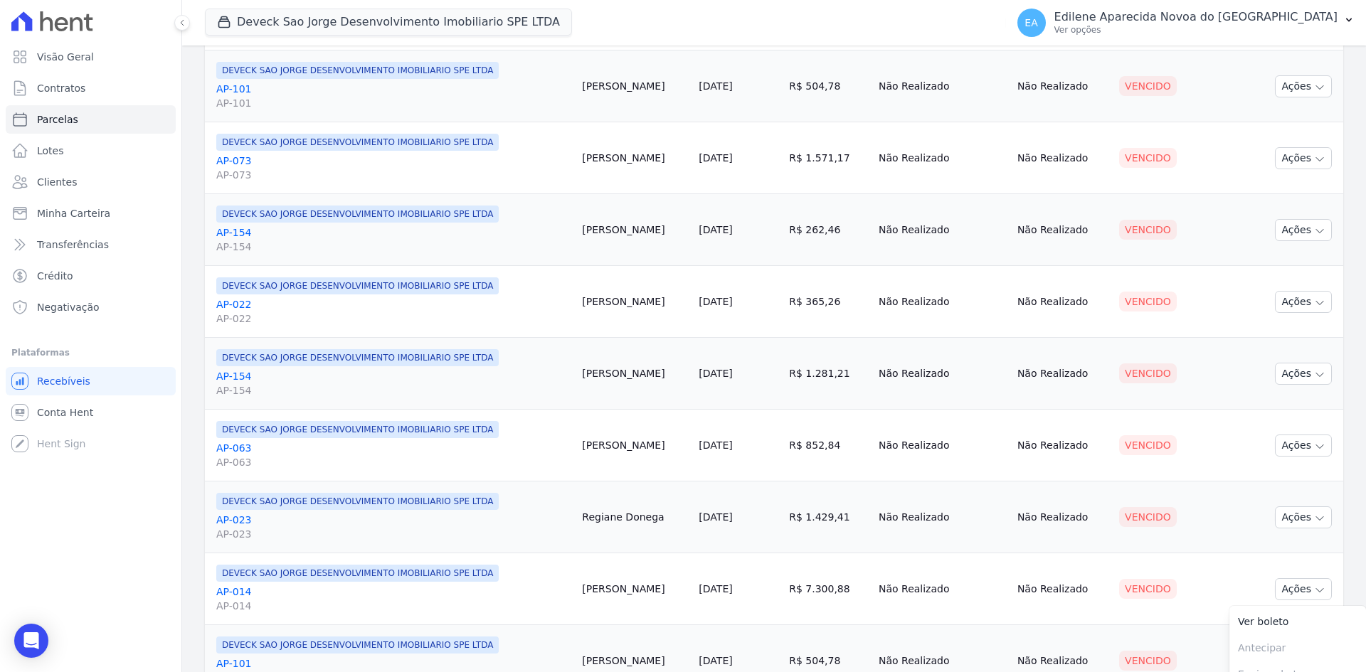
scroll to position [395, 0]
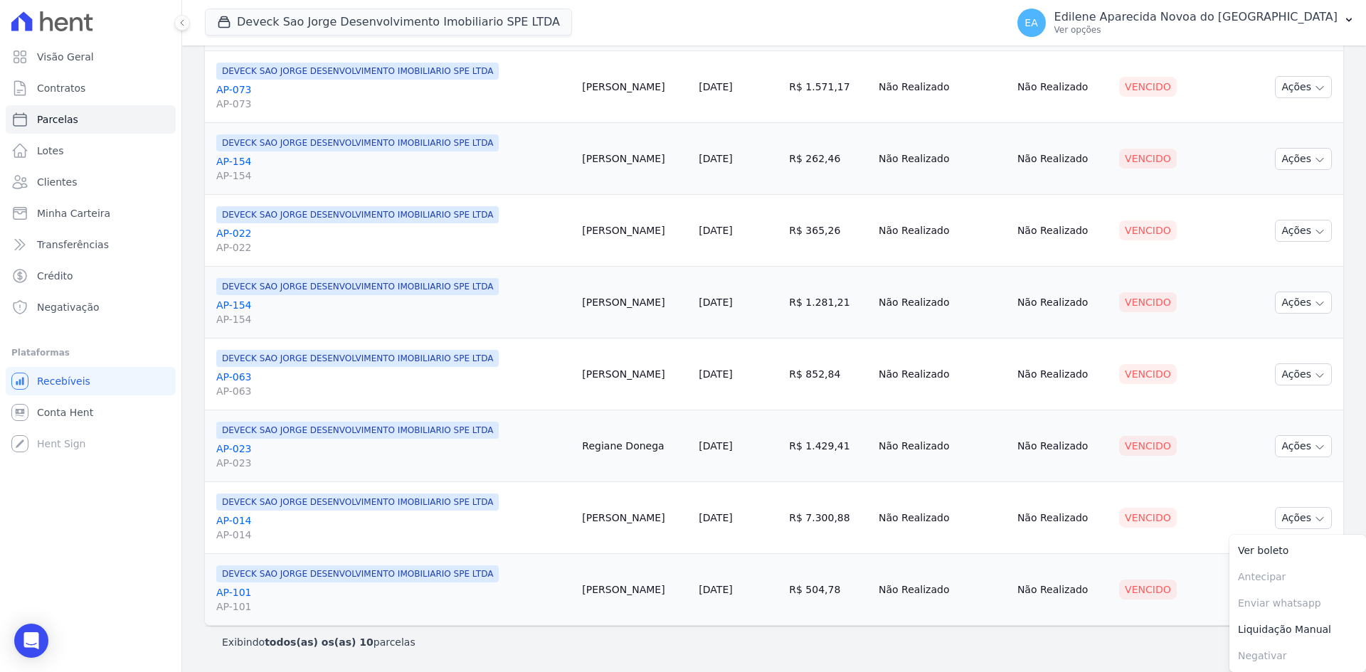
click at [240, 519] on link "AP-014 AP-014" at bounding box center [393, 528] width 354 height 28
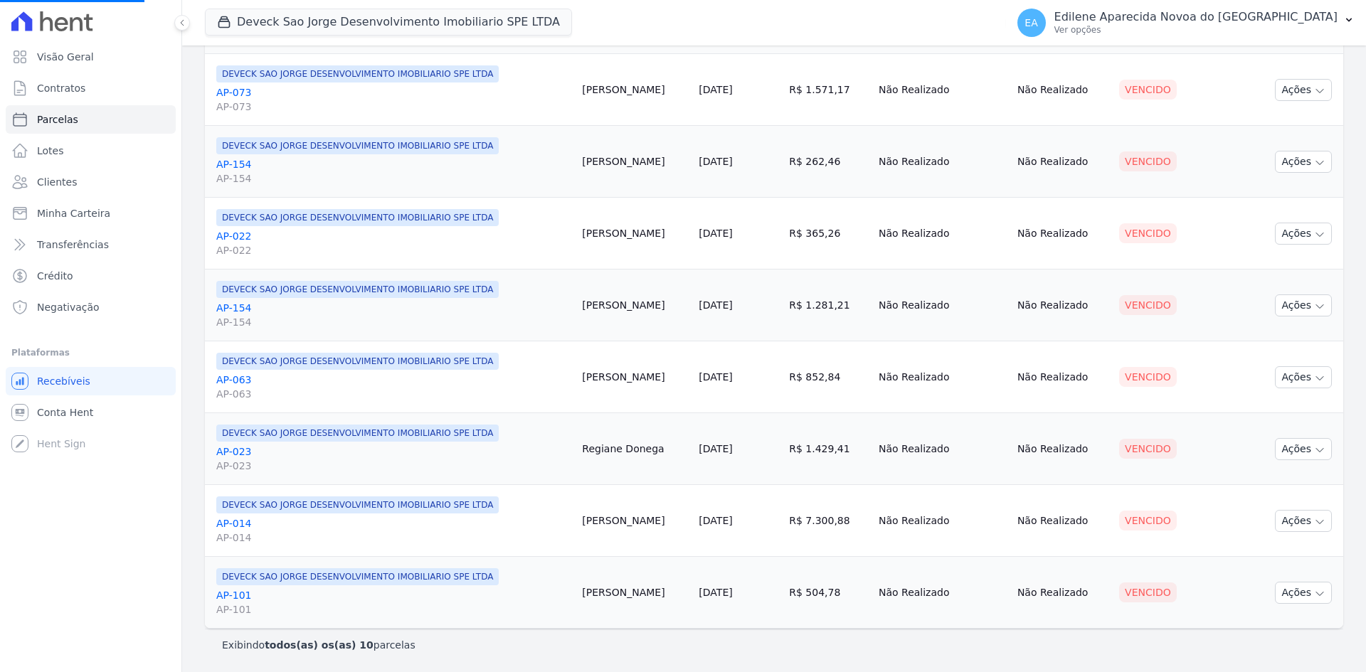
click at [243, 526] on link "AP-014 AP-014" at bounding box center [393, 530] width 354 height 28
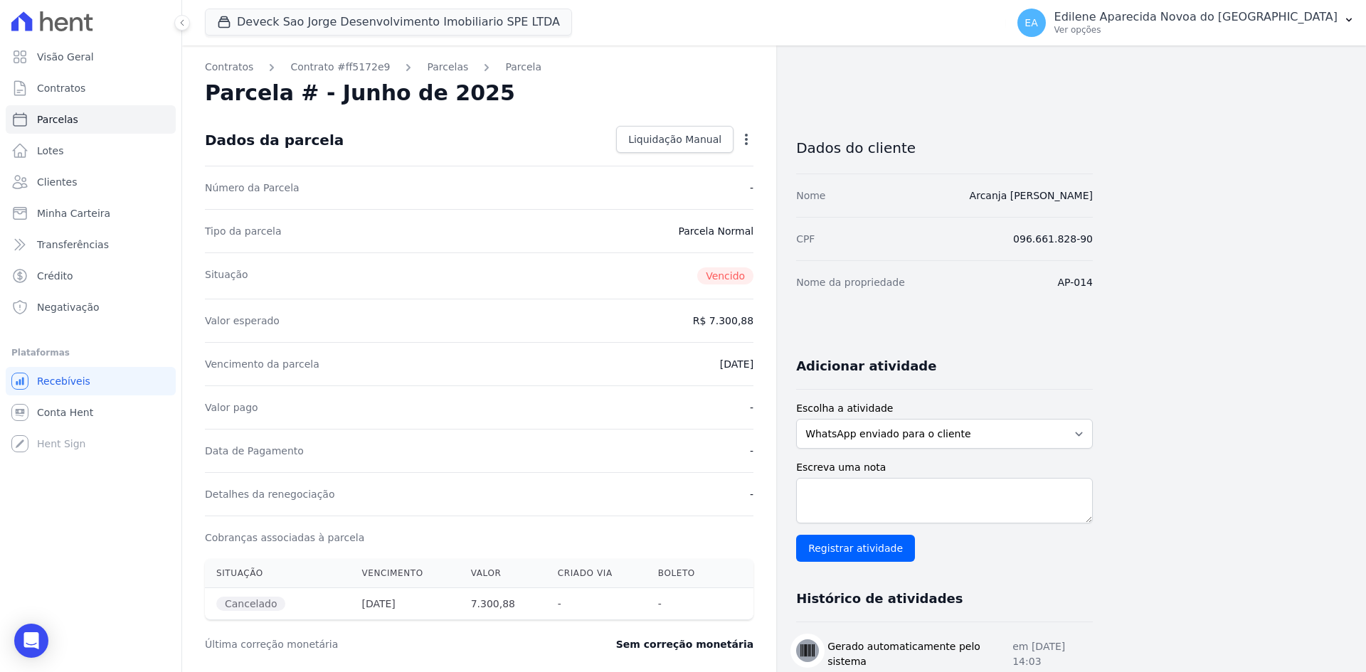
click at [749, 142] on icon "button" at bounding box center [746, 139] width 14 height 14
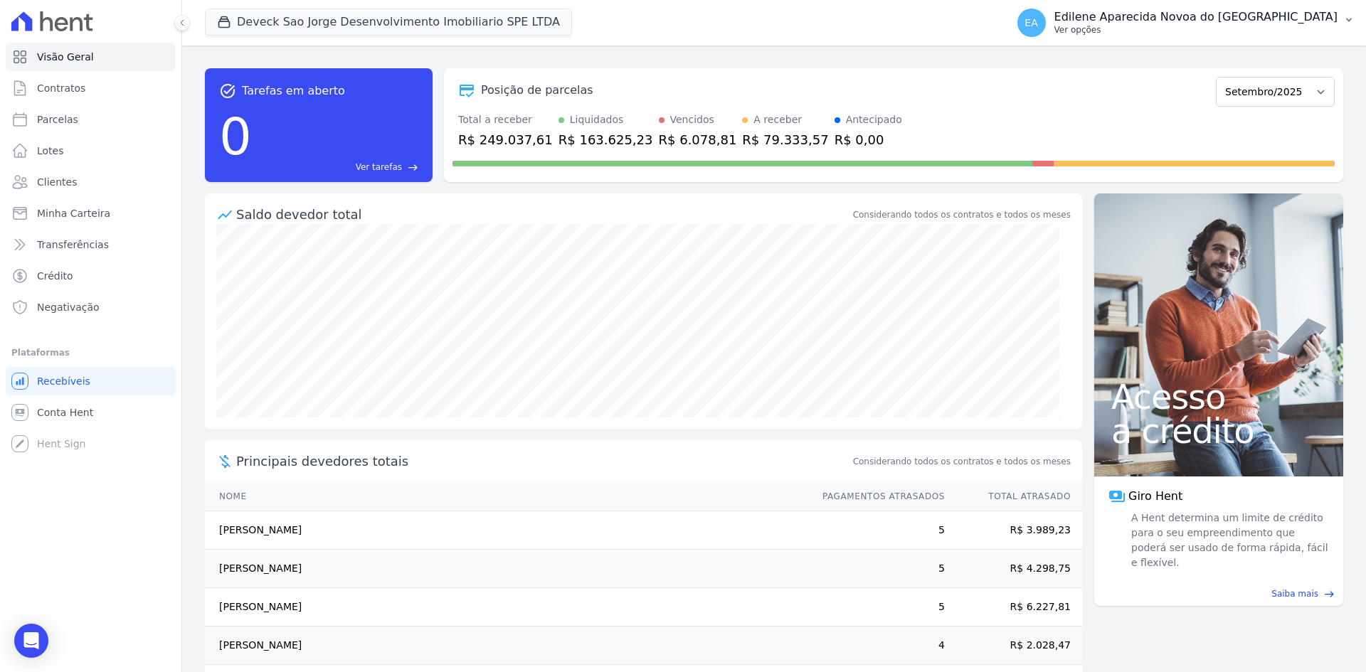
click at [1153, 32] on p "Ver opções" at bounding box center [1195, 29] width 283 height 11
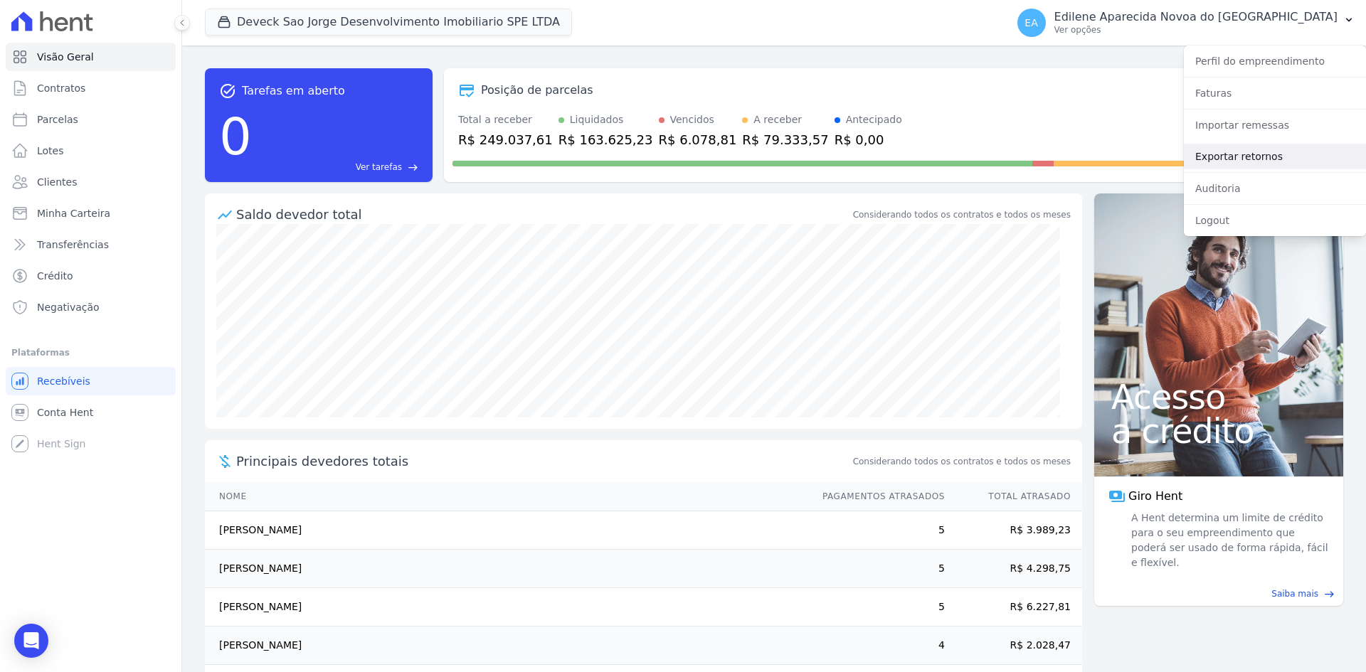
click at [1213, 159] on link "Exportar retornos" at bounding box center [1275, 157] width 182 height 26
